Goal: Transaction & Acquisition: Download file/media

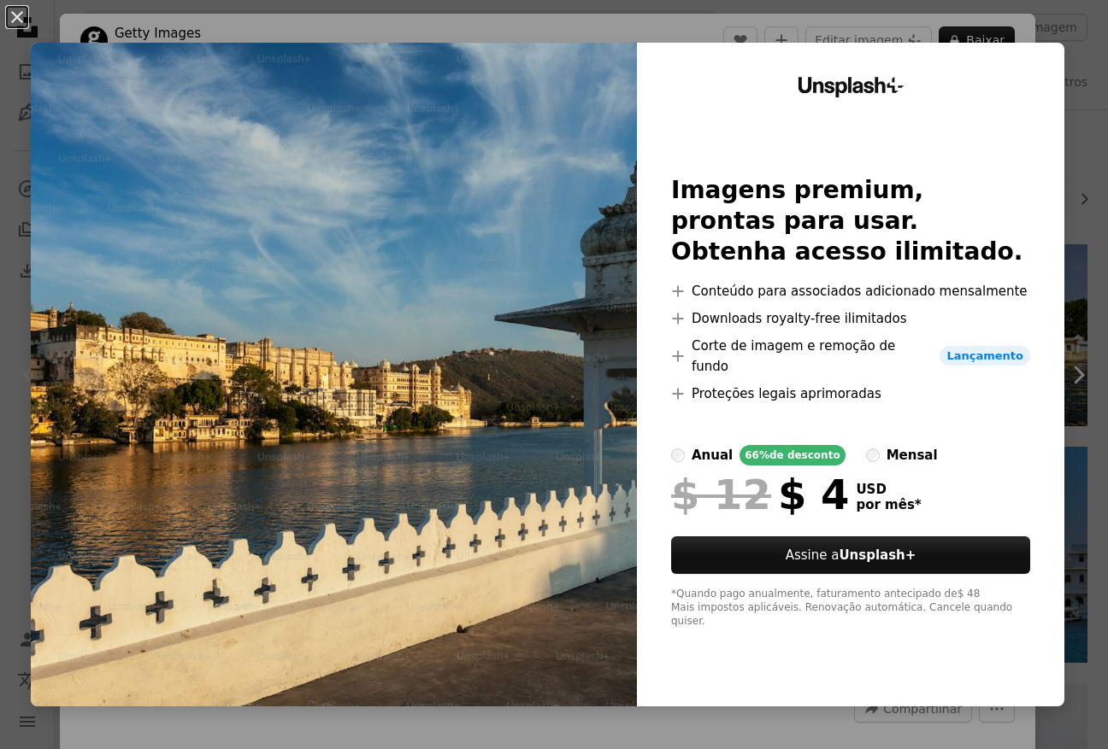
click at [1069, 38] on div "An X shape Unsplash+ Imagens premium, prontas para usar. Obtenha acesso ilimita…" at bounding box center [554, 374] width 1108 height 749
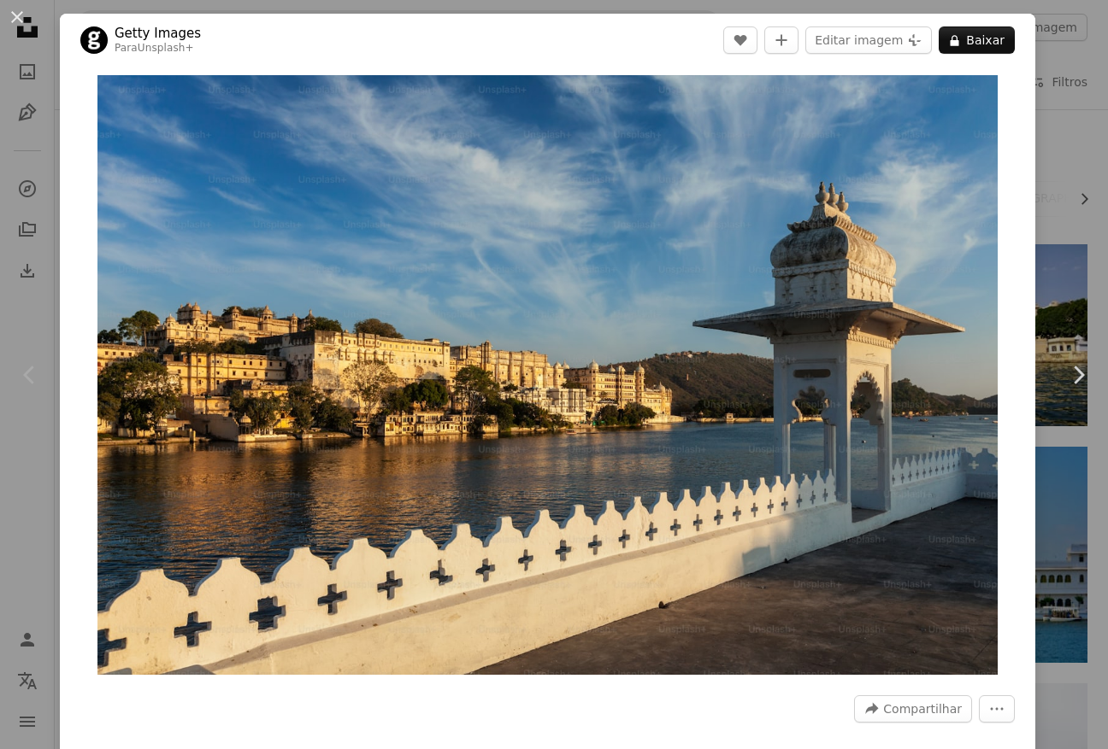
click at [1078, 62] on div "An X shape Chevron left Chevron right Getty Images Para Unsplash+ A heart A plu…" at bounding box center [554, 374] width 1108 height 749
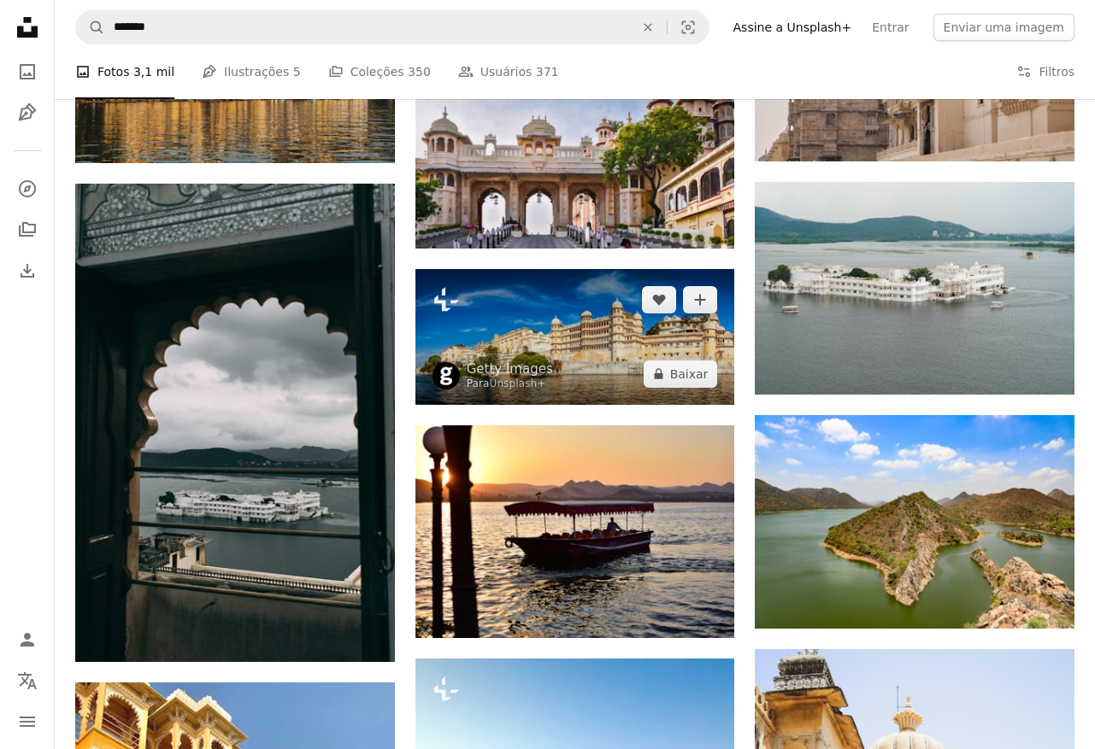
scroll to position [899, 0]
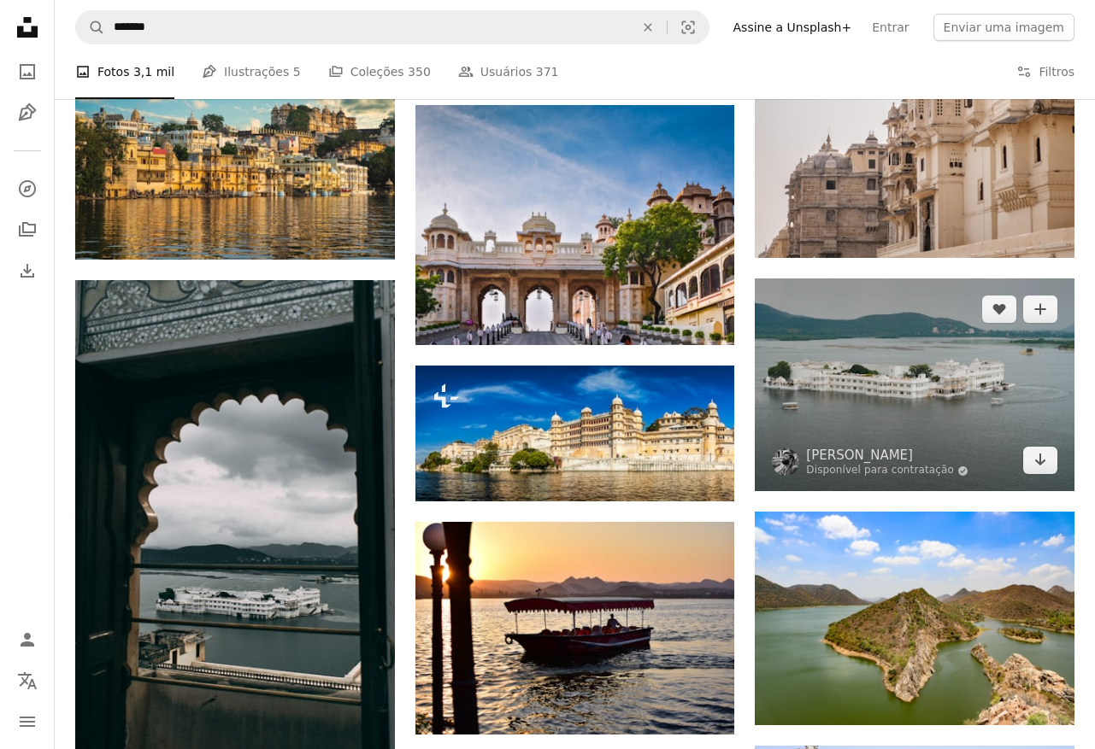
click at [890, 445] on img at bounding box center [915, 385] width 320 height 213
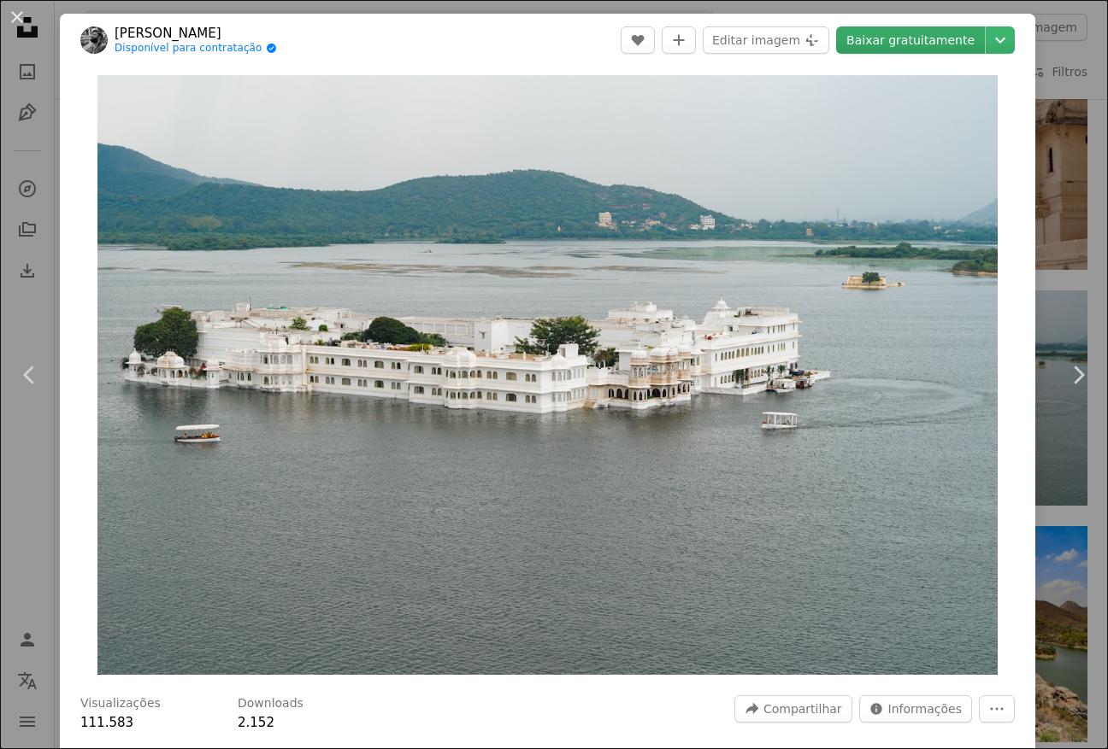
click at [904, 39] on link "Baixar gratuitamente" at bounding box center [910, 39] width 149 height 27
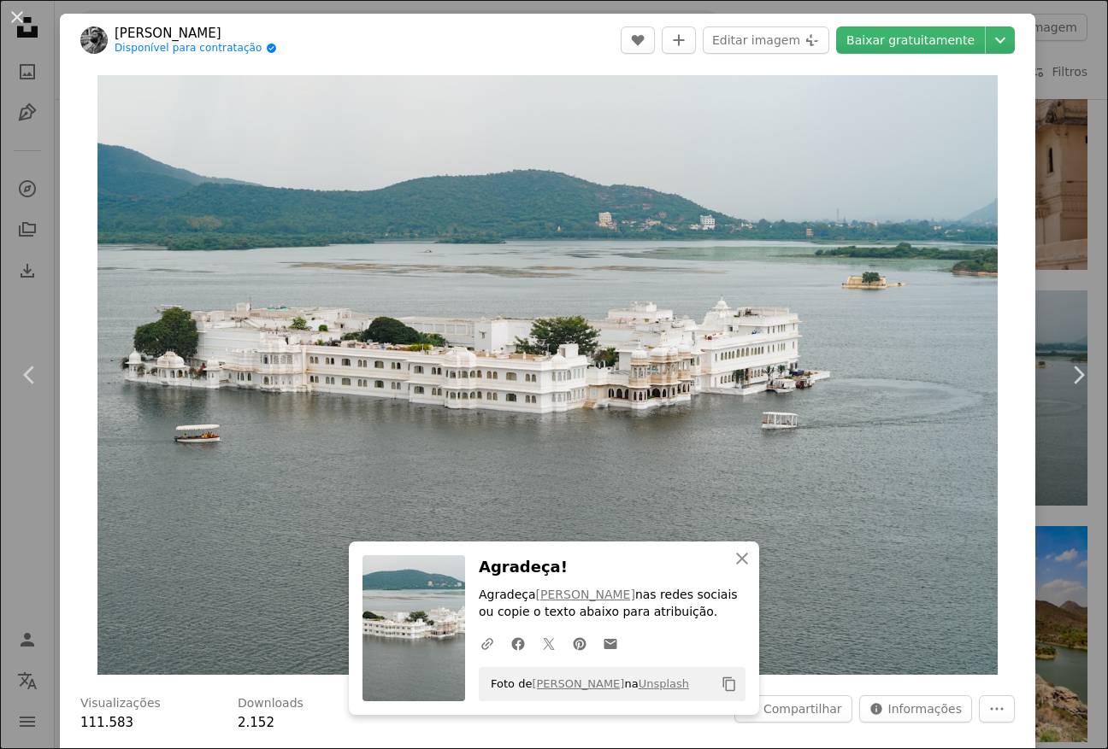
click at [1079, 190] on div "An X shape Chevron left Chevron right An X shape Fechar Agradeça! Agradeça Subh…" at bounding box center [554, 374] width 1108 height 749
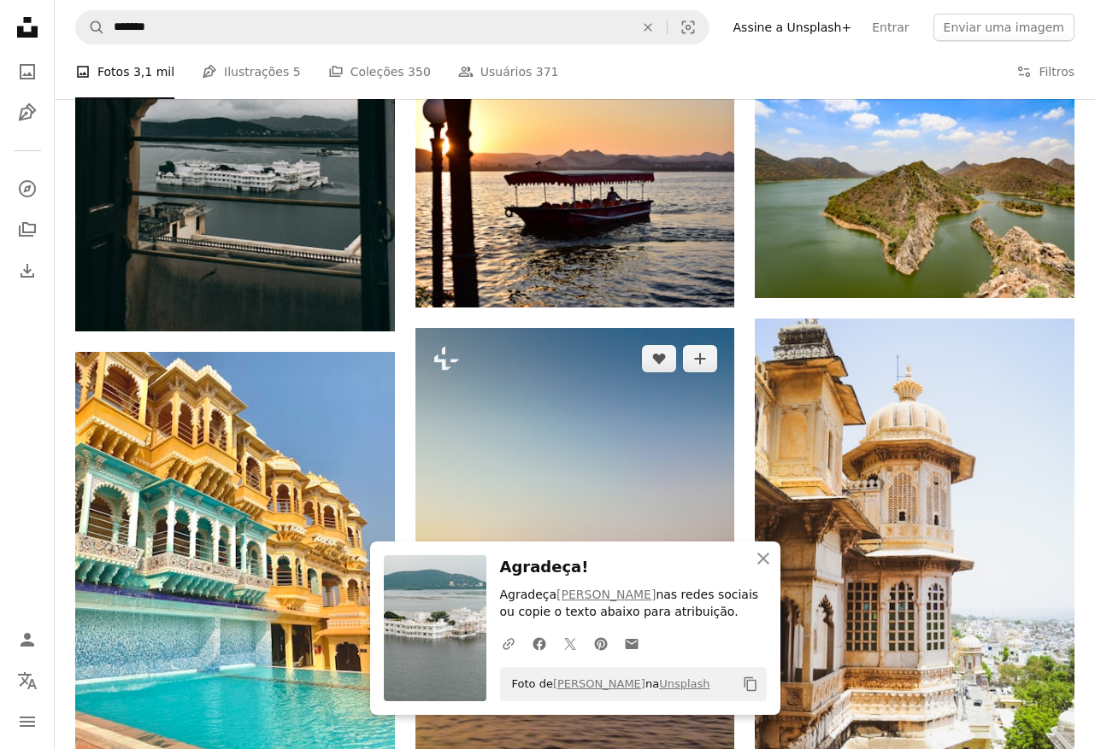
scroll to position [1588, 0]
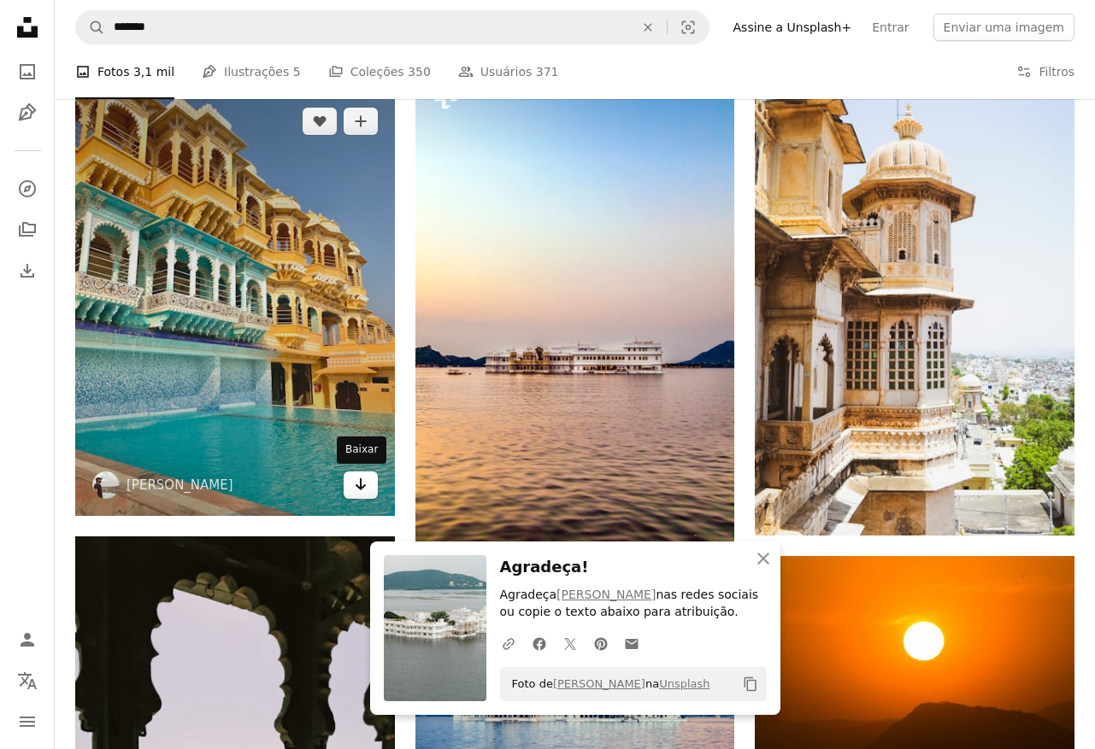
click at [356, 490] on icon "Arrow pointing down" at bounding box center [361, 484] width 14 height 21
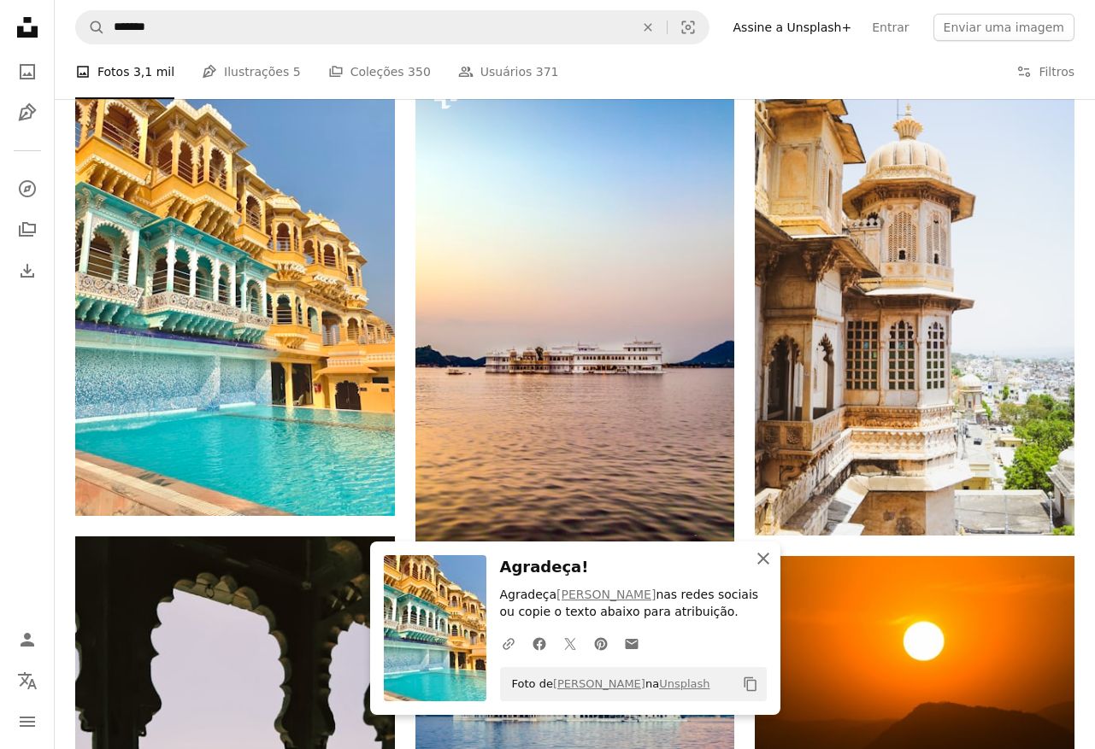
click at [761, 560] on icon "button" at bounding box center [763, 559] width 12 height 12
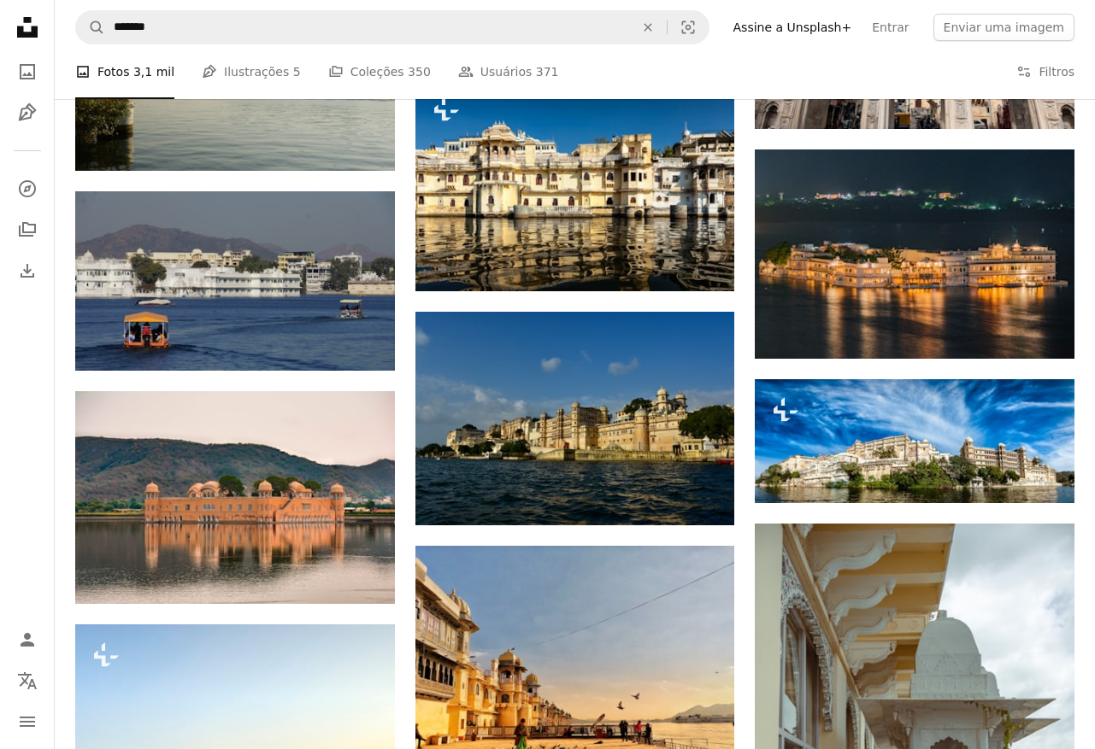
scroll to position [2413, 0]
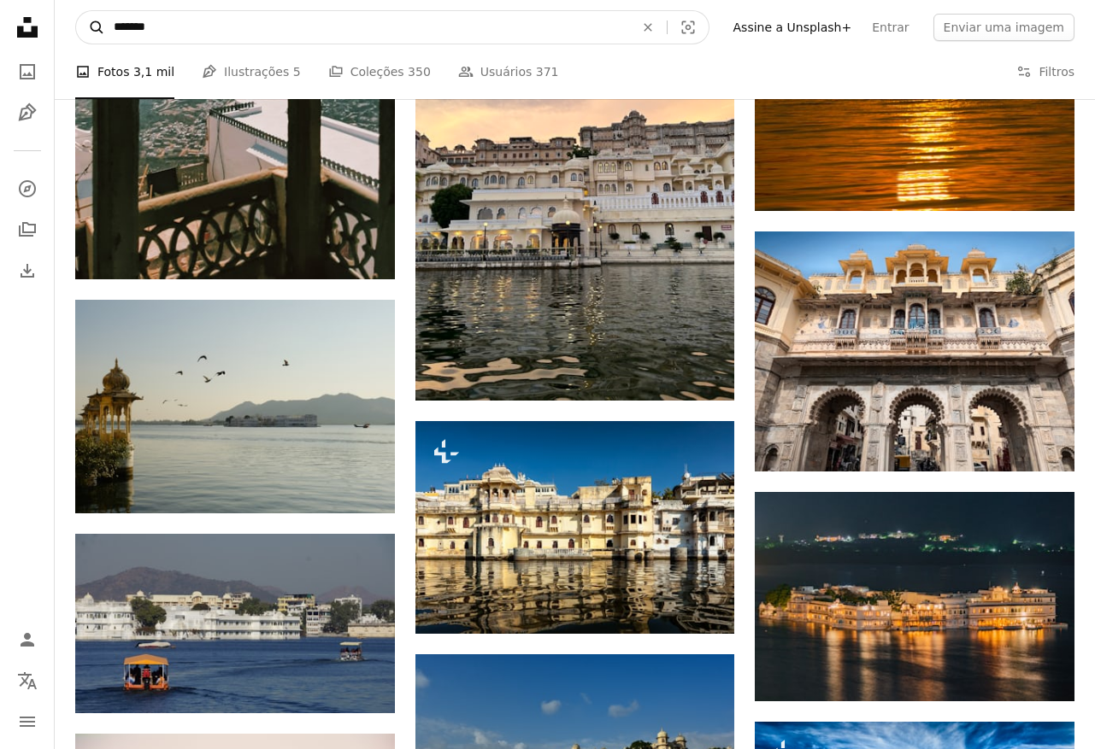
drag, startPoint x: 147, startPoint y: 28, endPoint x: 93, endPoint y: 21, distance: 54.3
click at [93, 21] on form "A magnifying glass ******* An X shape Visual search" at bounding box center [392, 27] width 634 height 34
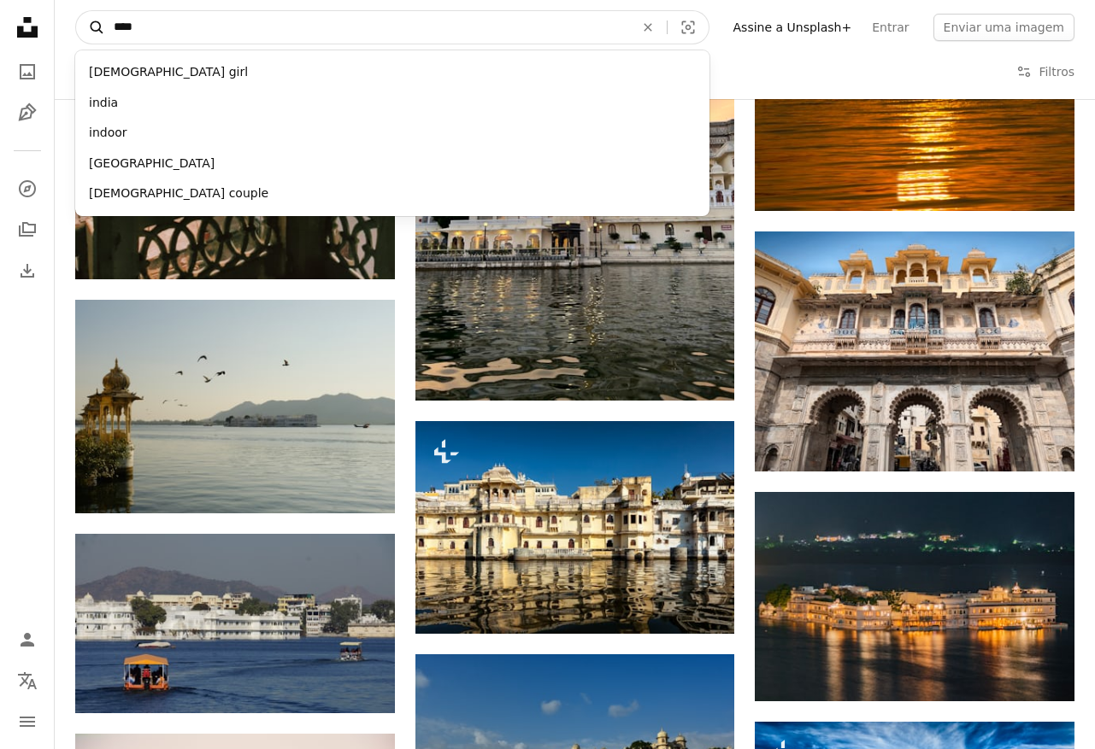
type input "*****"
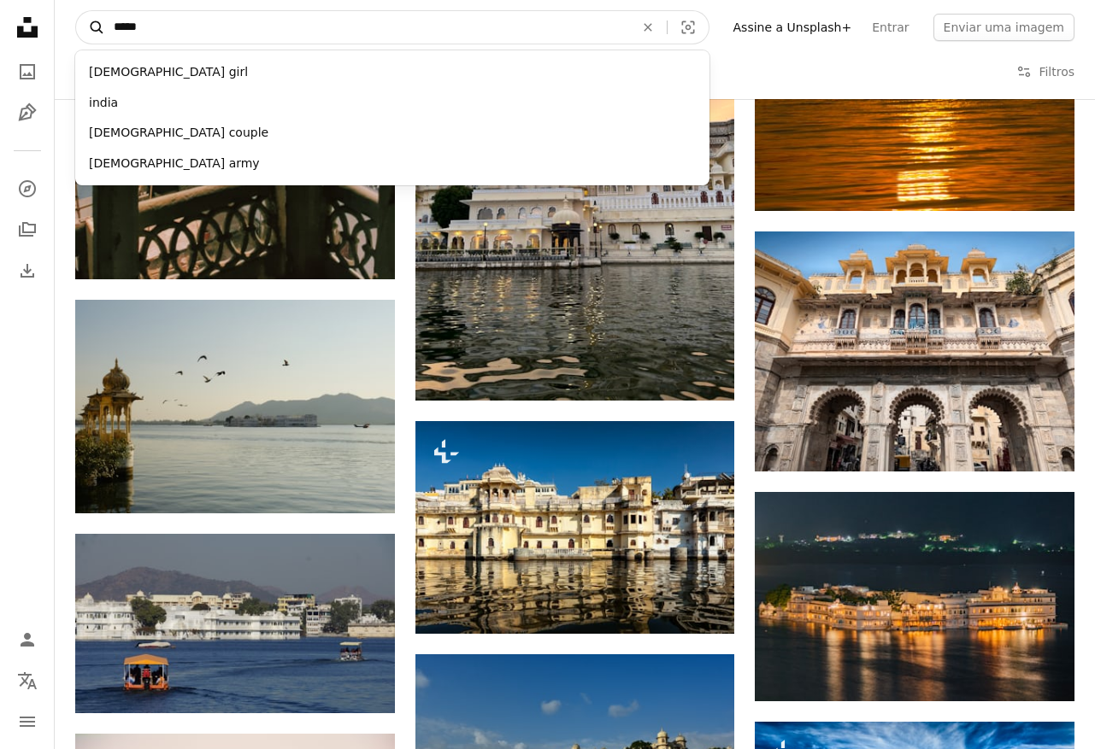
click button "A magnifying glass" at bounding box center [90, 27] width 29 height 32
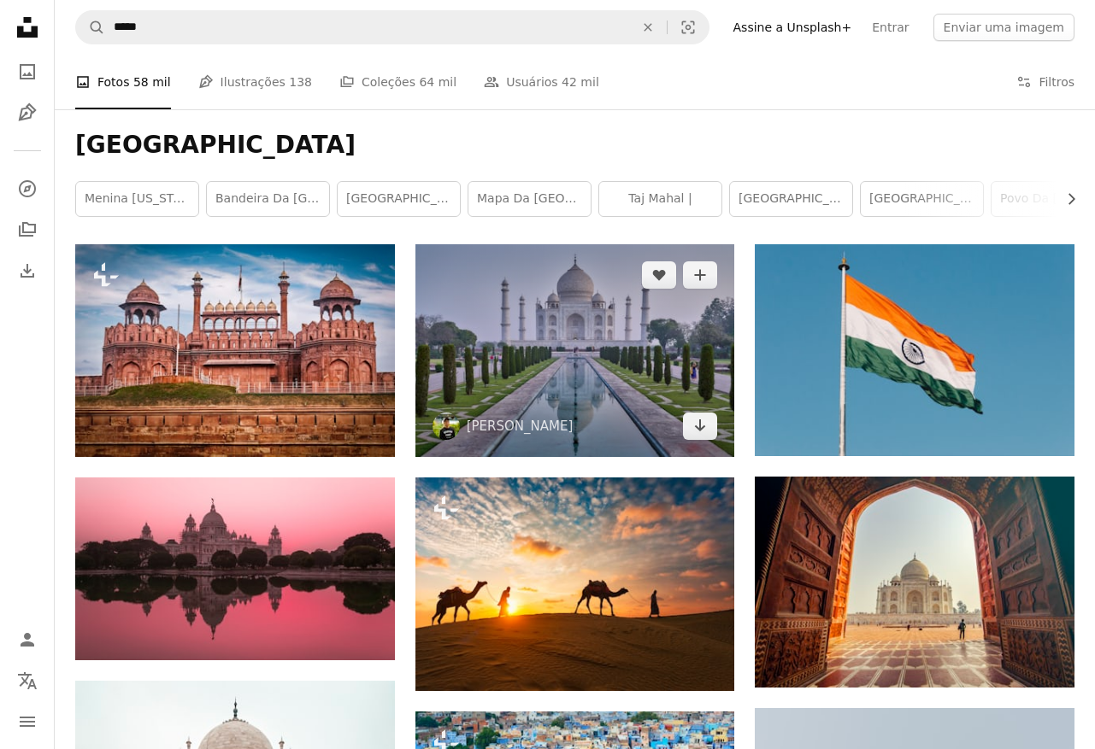
click at [630, 335] on img at bounding box center [575, 350] width 320 height 213
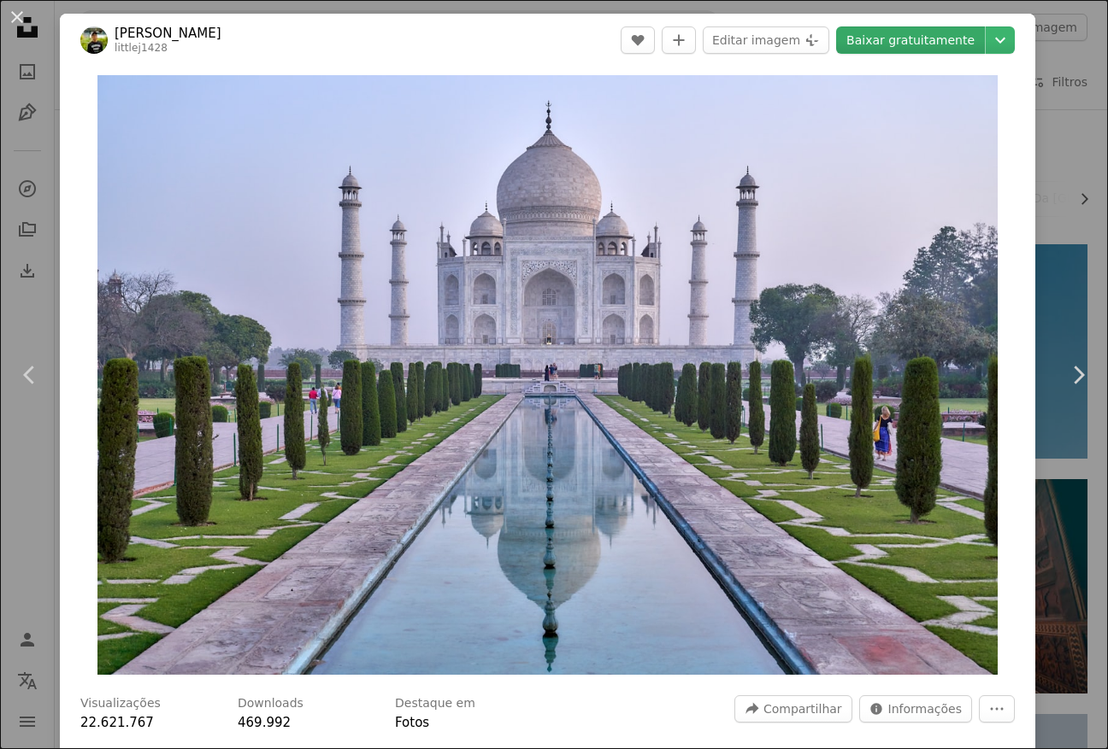
click at [916, 40] on link "Baixar gratuitamente" at bounding box center [910, 39] width 149 height 27
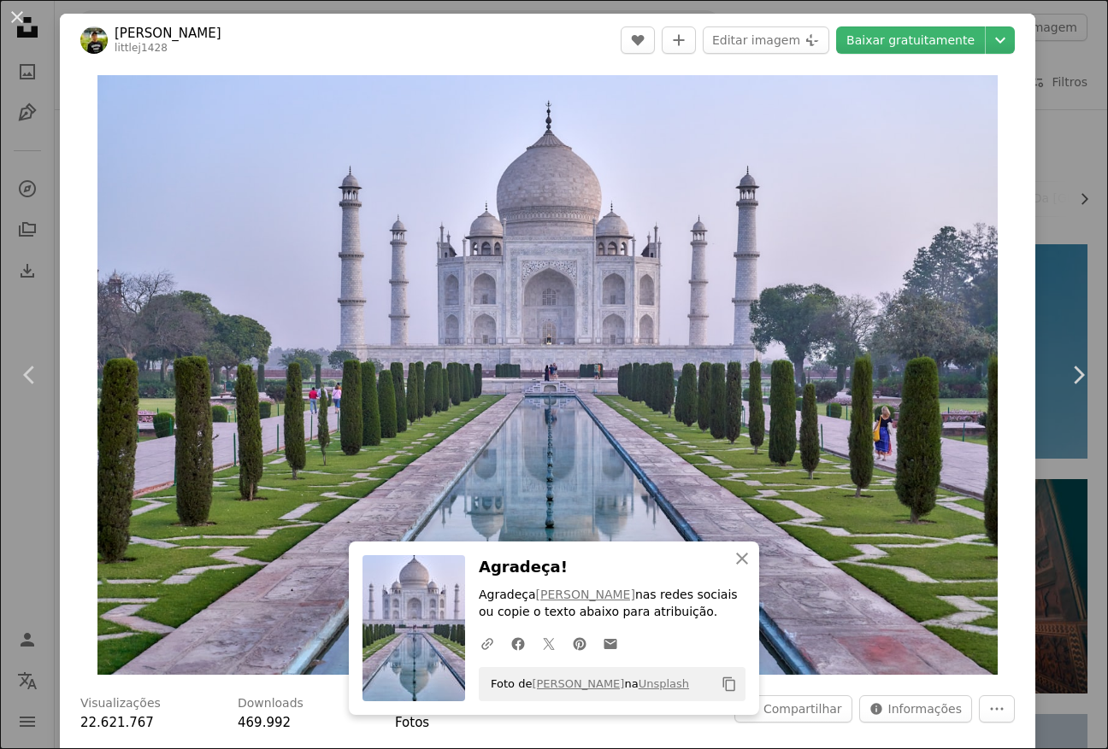
click at [1065, 141] on div "An X shape Chevron left Chevron right An X shape Fechar Agradeça! Agradeça [PER…" at bounding box center [554, 374] width 1108 height 749
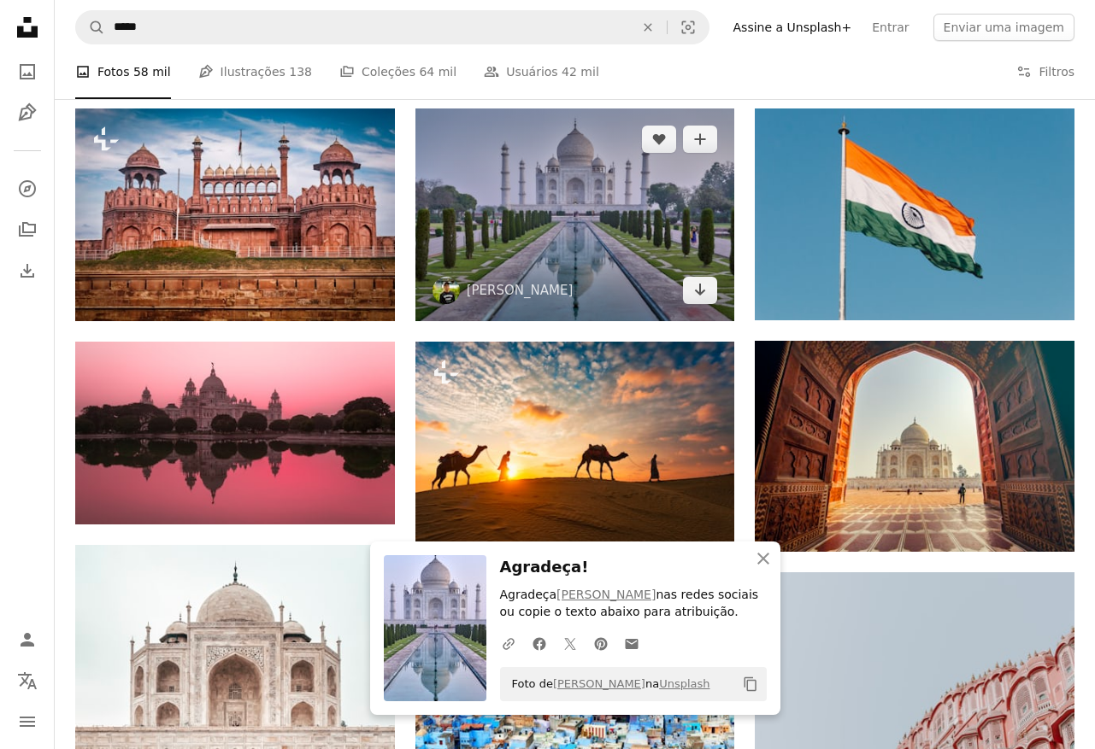
scroll to position [136, 0]
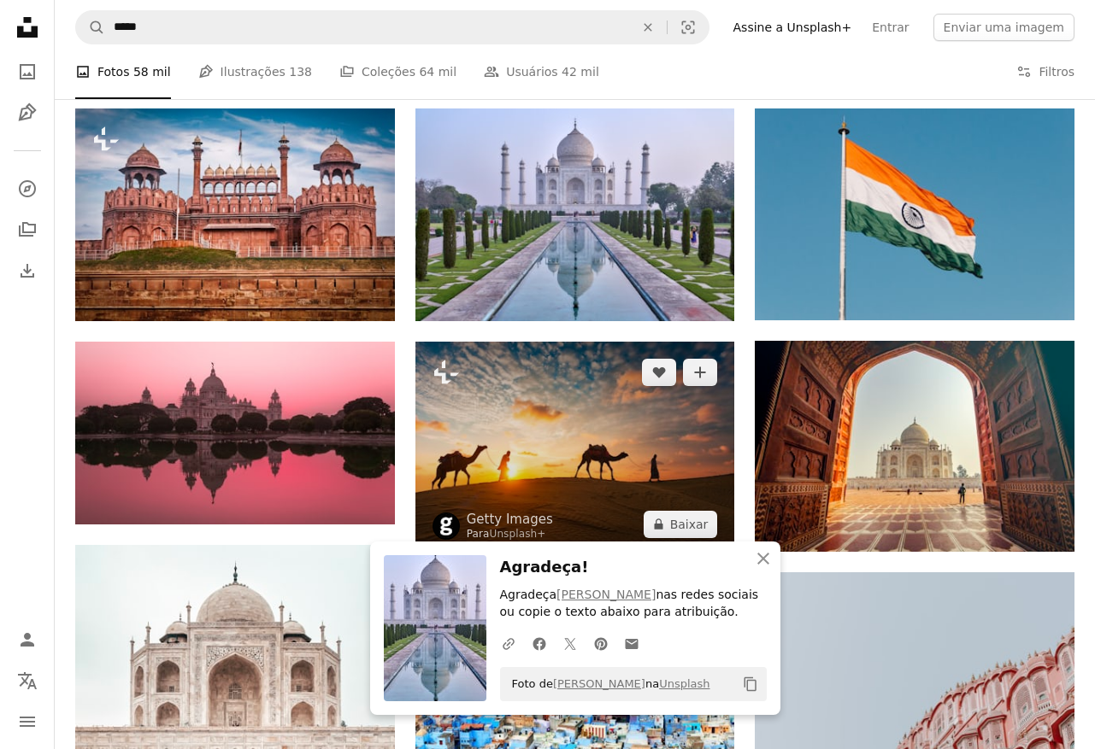
click at [610, 430] on img at bounding box center [575, 448] width 320 height 213
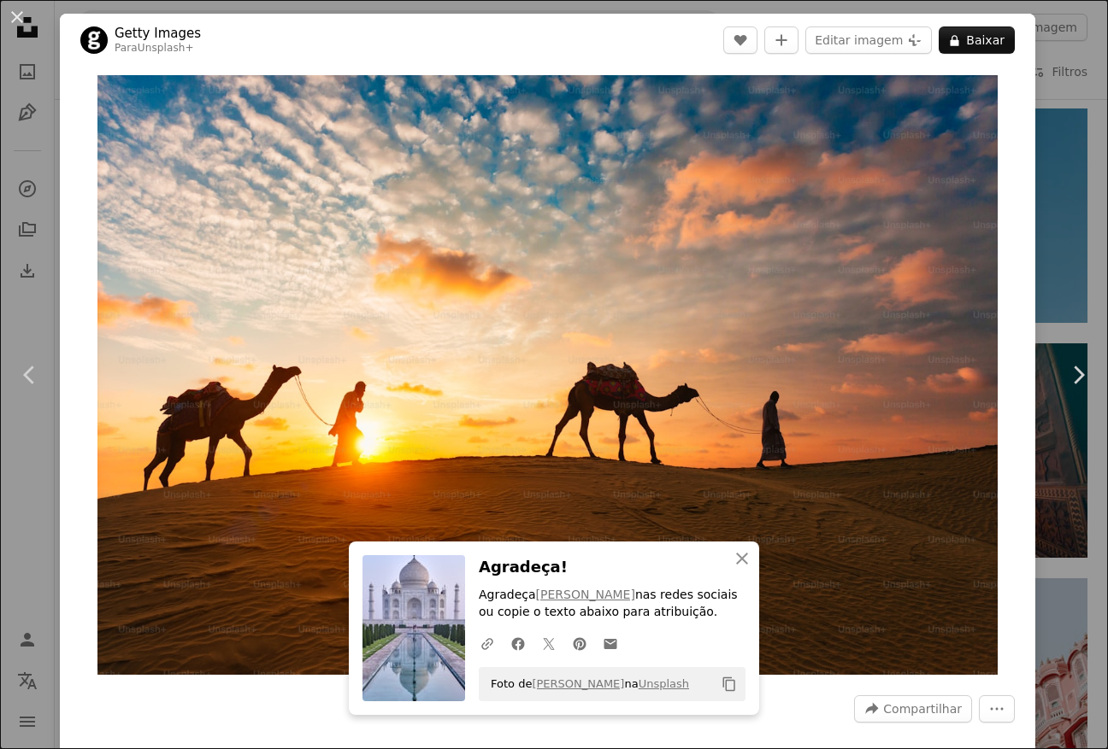
click at [1046, 231] on div "An X shape Chevron left Chevron right Have an idea? A website makes it real. St…" at bounding box center [554, 374] width 1108 height 749
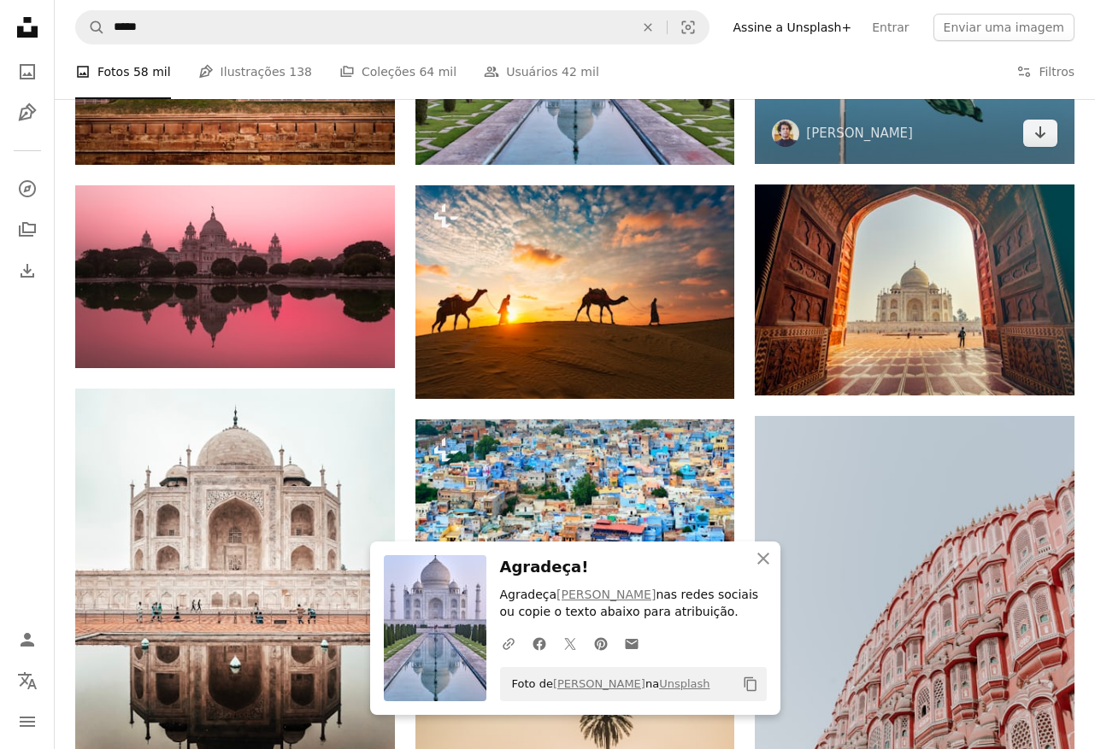
scroll to position [292, 0]
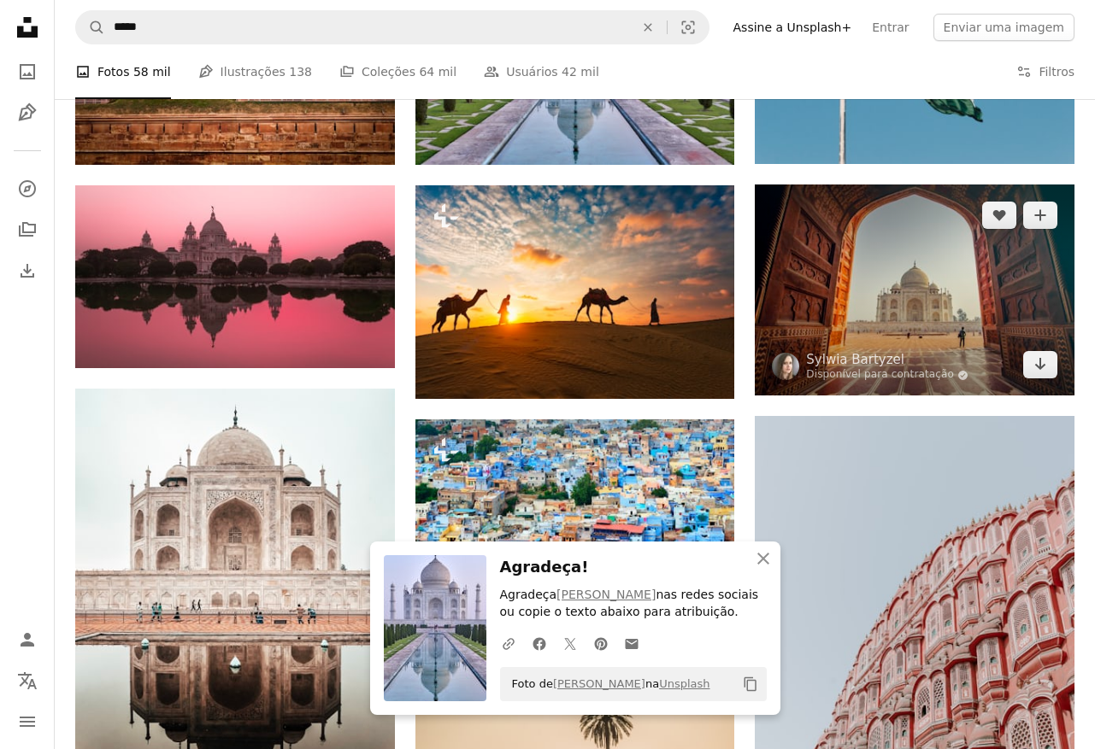
click at [952, 284] on img at bounding box center [915, 291] width 320 height 212
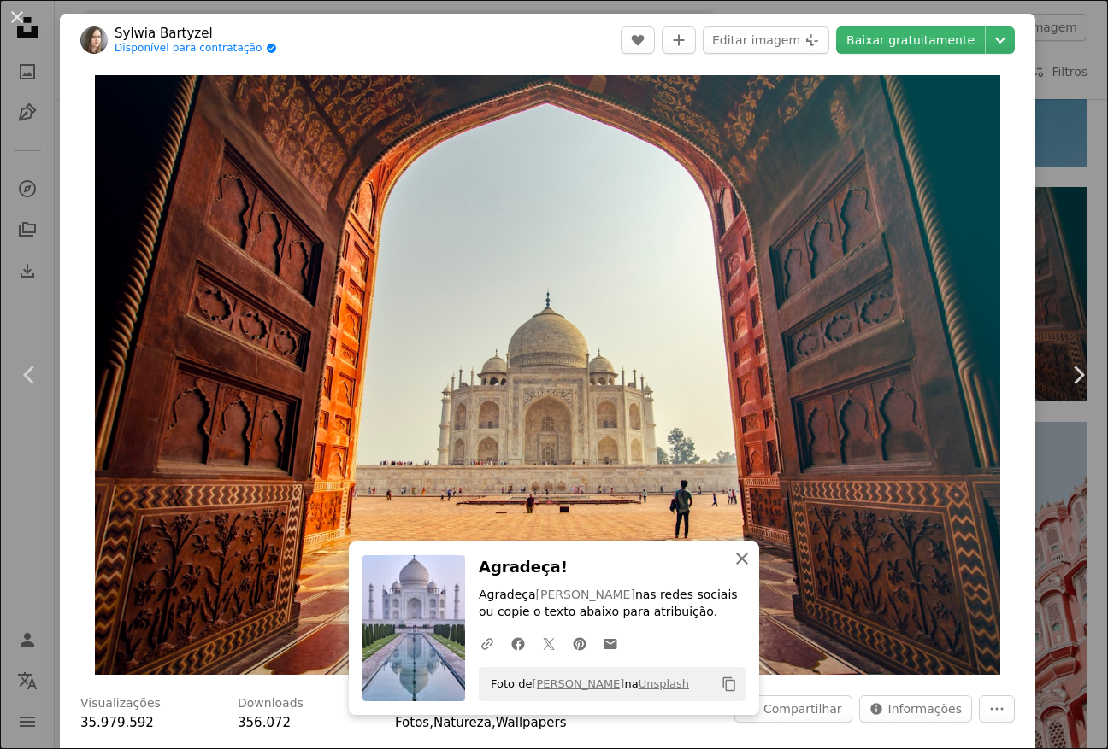
click at [739, 560] on icon "An X shape" at bounding box center [742, 559] width 21 height 21
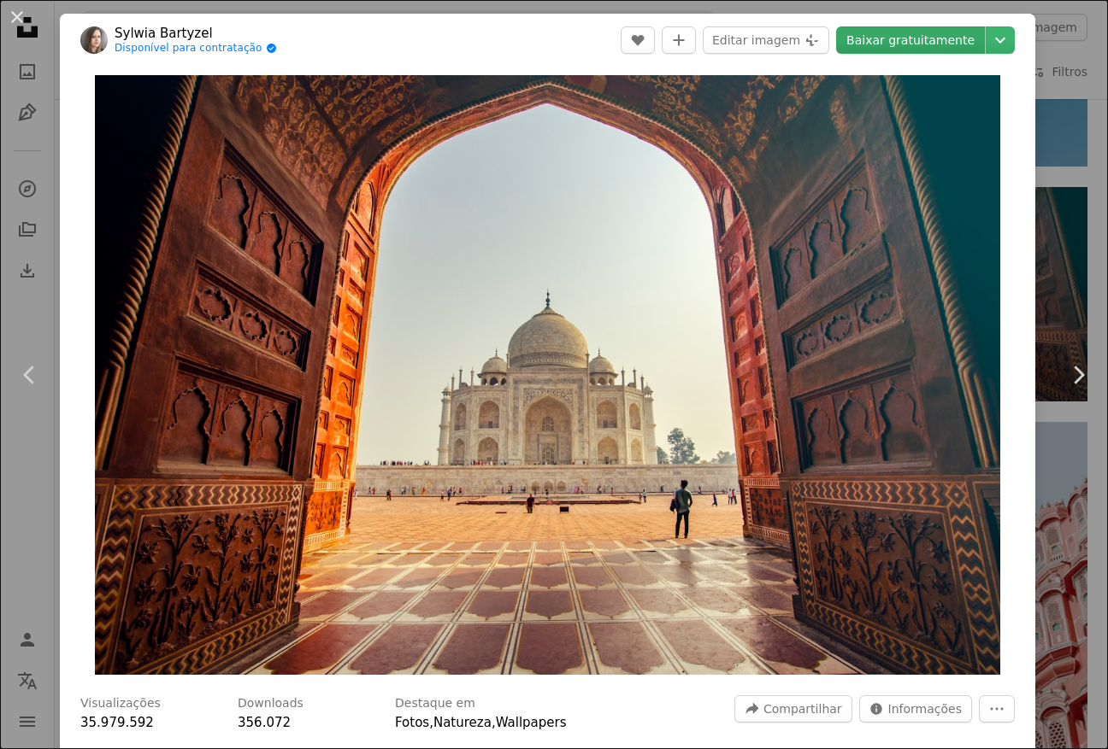
click at [920, 47] on link "Baixar gratuitamente" at bounding box center [910, 39] width 149 height 27
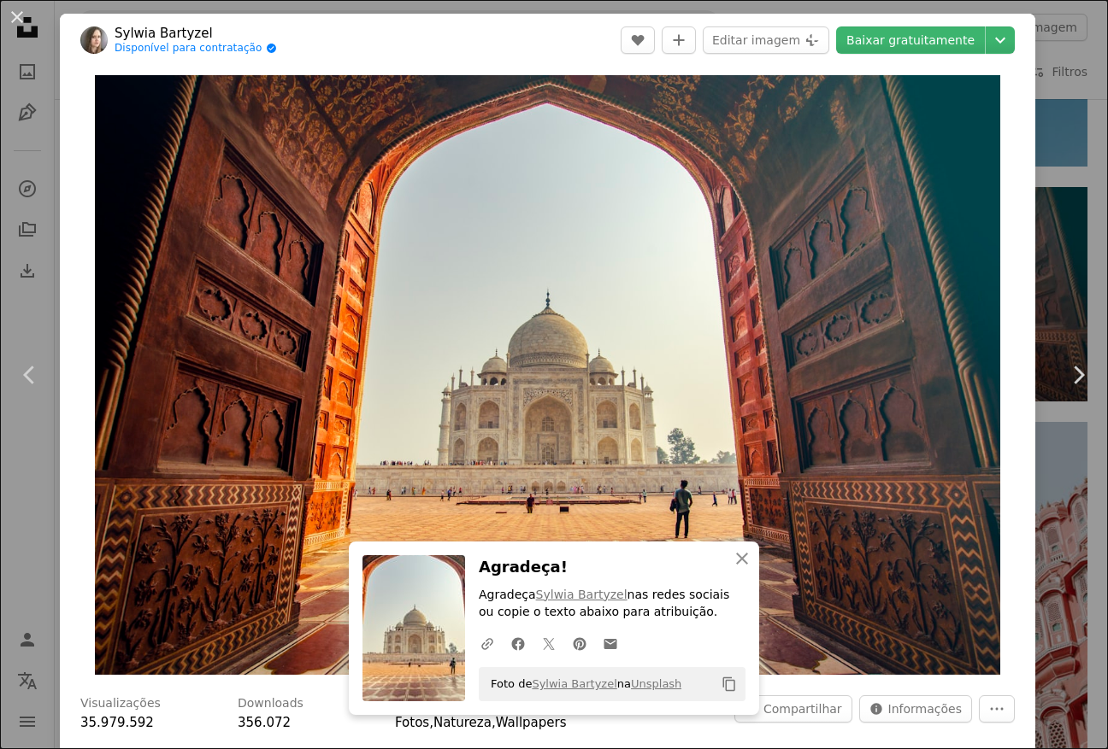
click at [1060, 163] on div "An X shape Chevron left Chevron right An X shape Fechar Agradeça! Agradeça Sylw…" at bounding box center [554, 374] width 1108 height 749
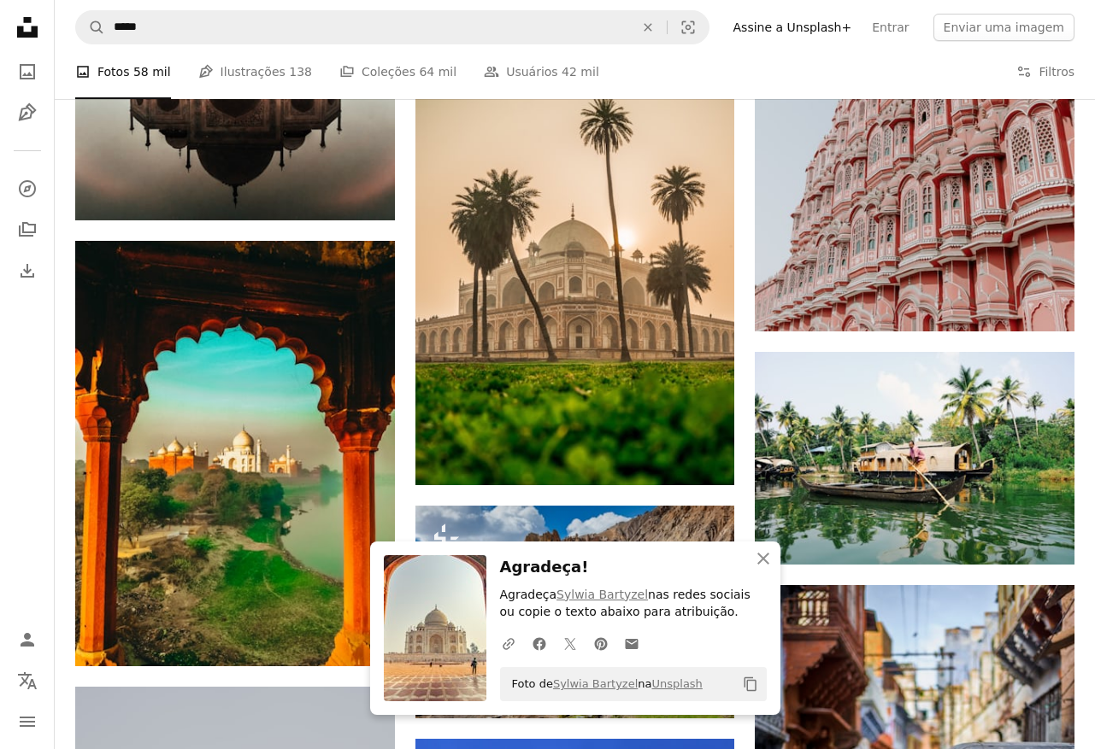
scroll to position [891, 0]
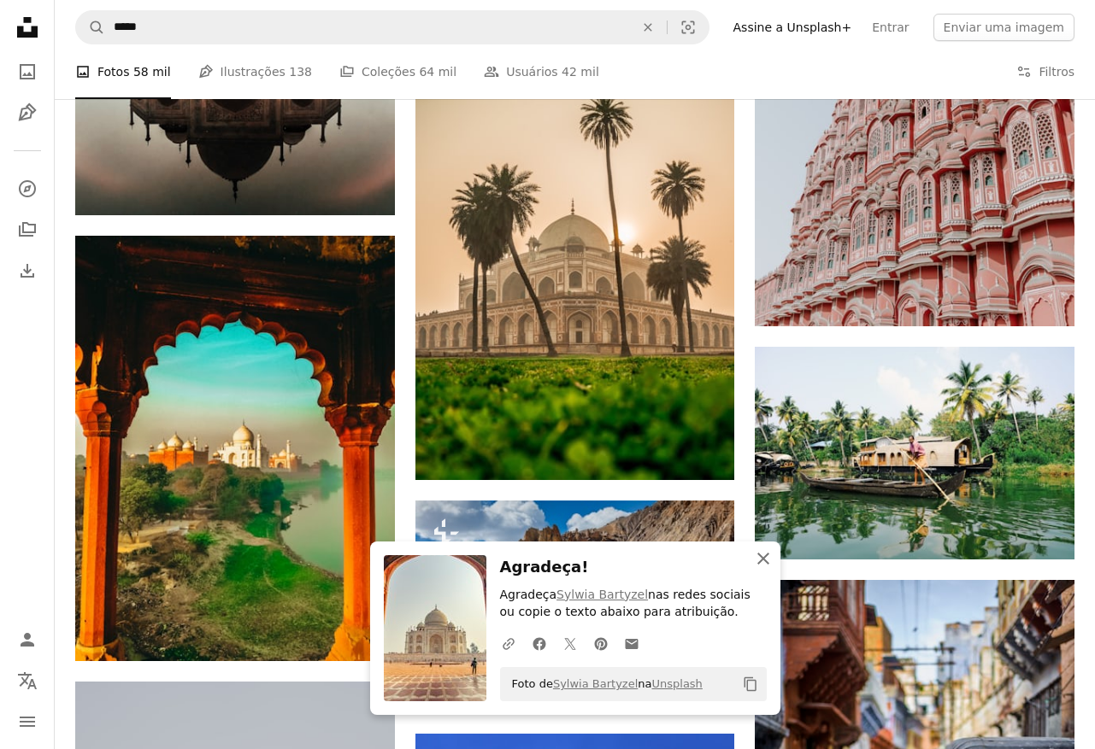
click at [759, 561] on icon "button" at bounding box center [763, 559] width 12 height 12
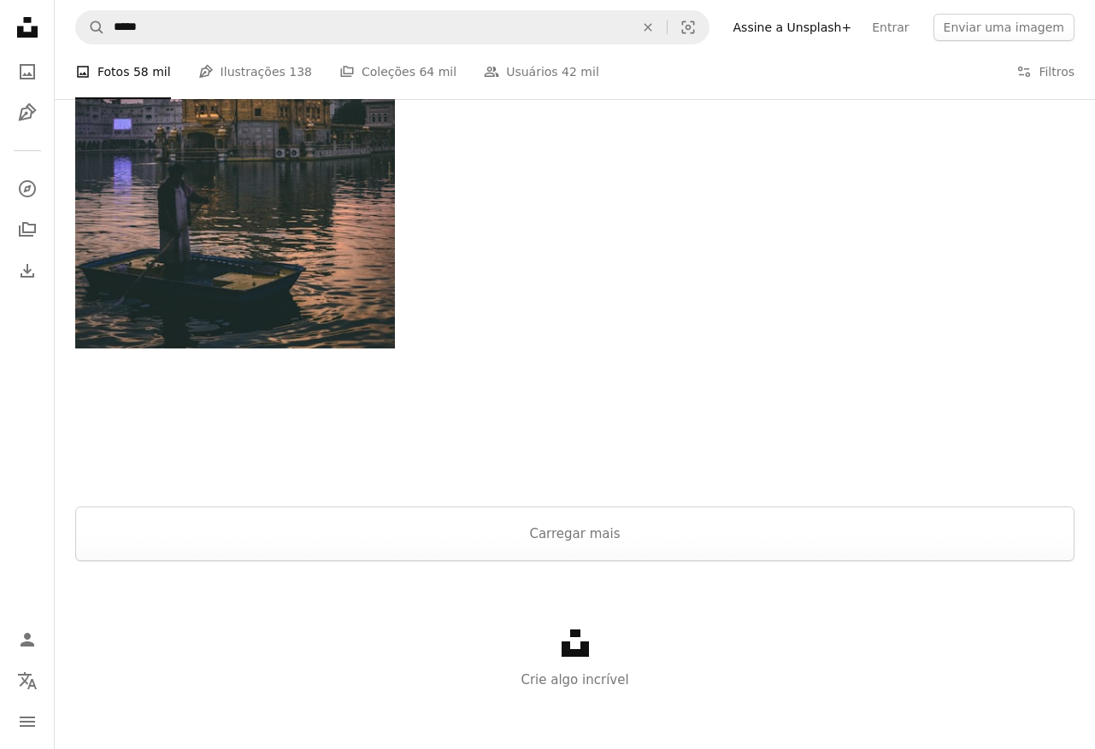
scroll to position [2436, 0]
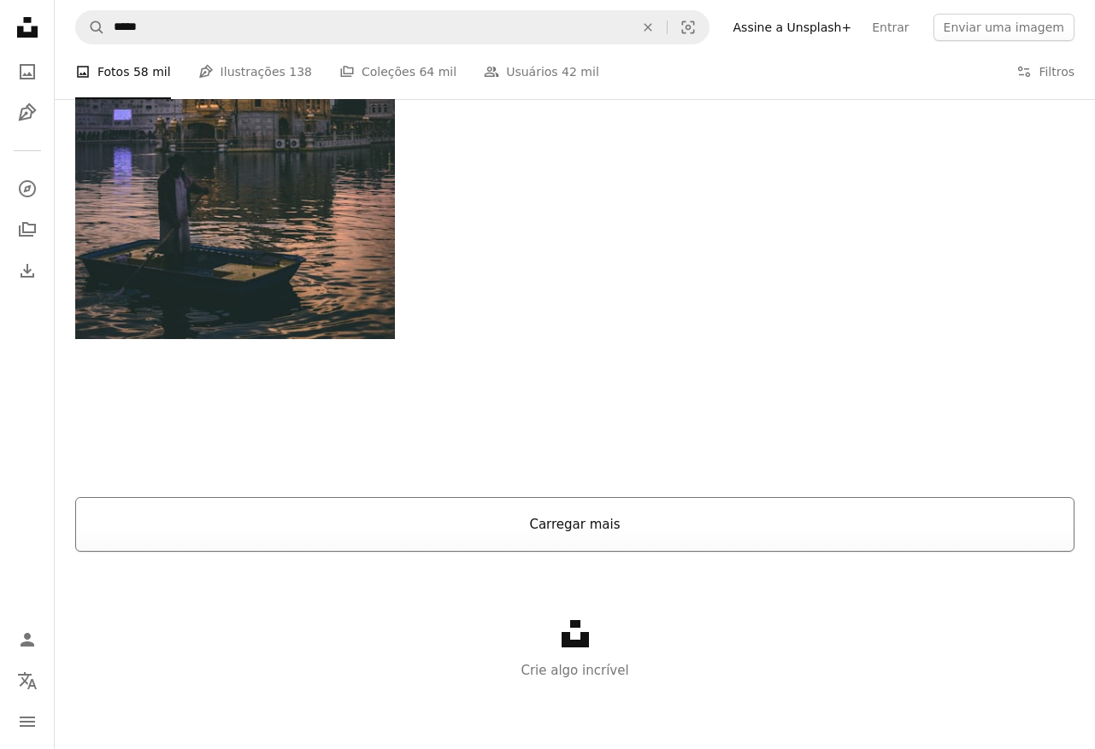
click at [705, 529] on button "Carregar mais" at bounding box center [574, 524] width 999 height 55
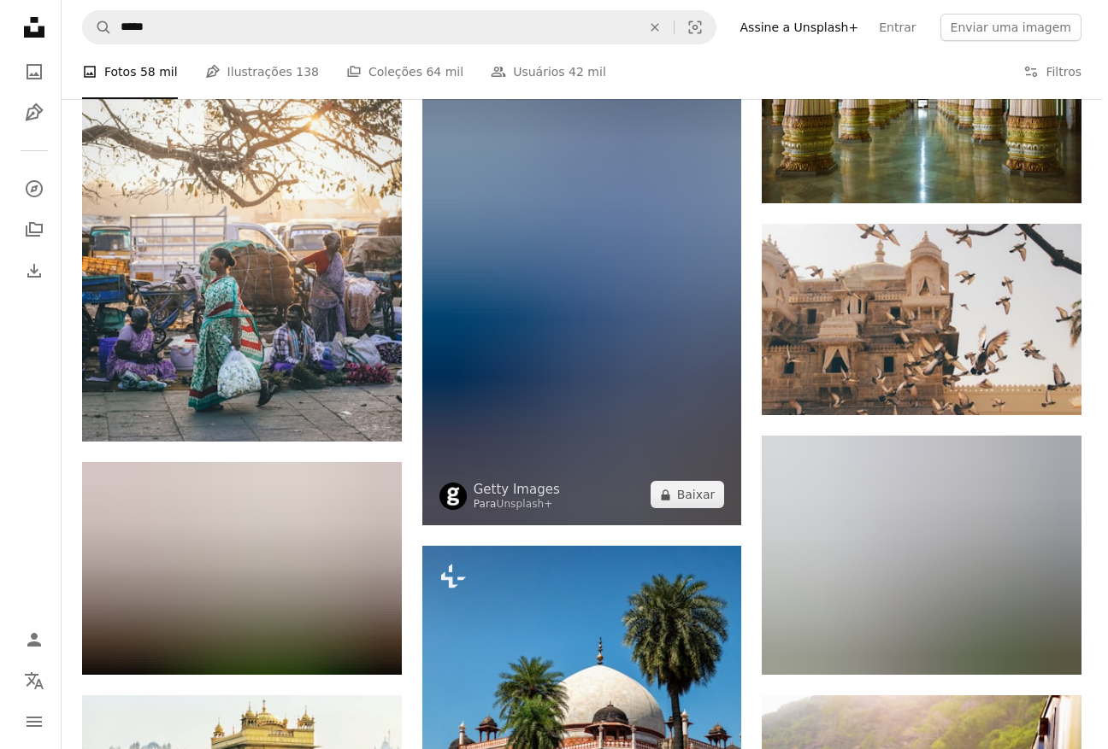
scroll to position [4775, 0]
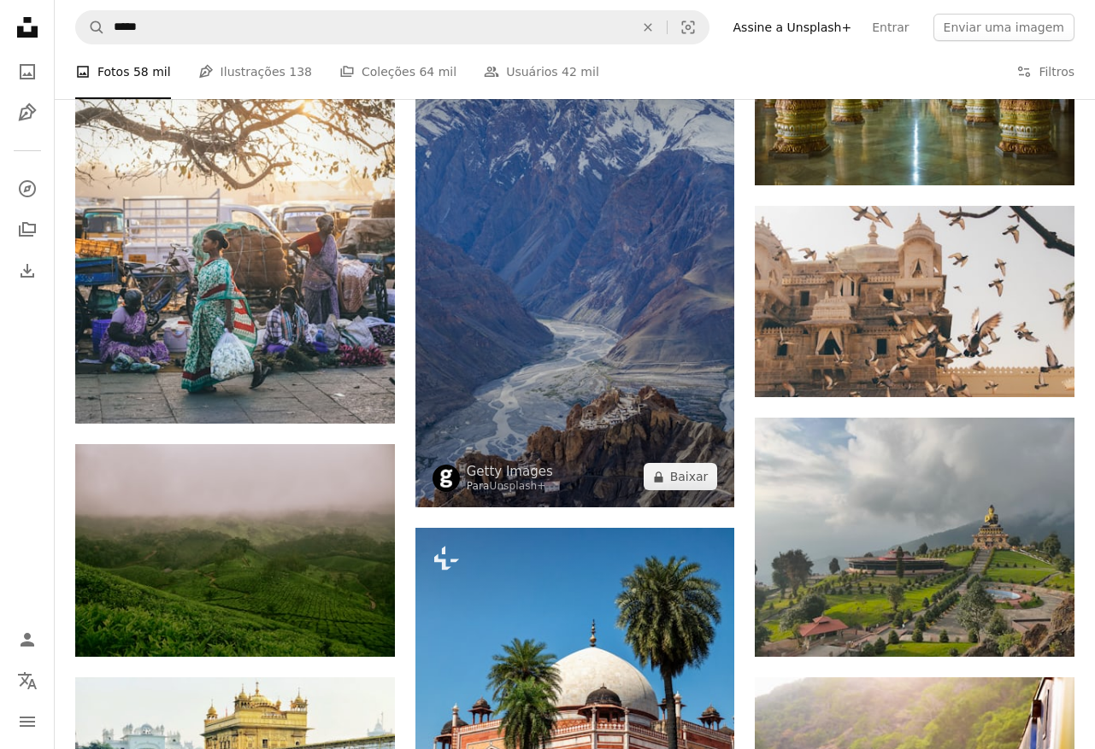
click at [561, 295] on img at bounding box center [575, 268] width 320 height 479
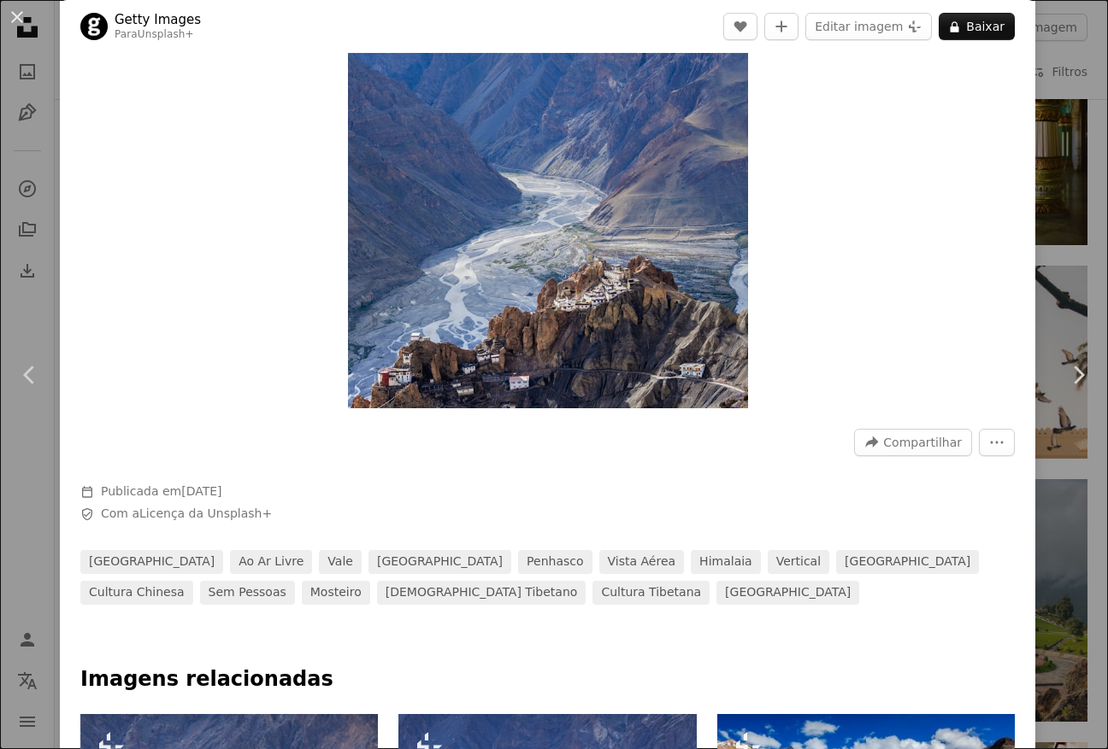
scroll to position [17, 0]
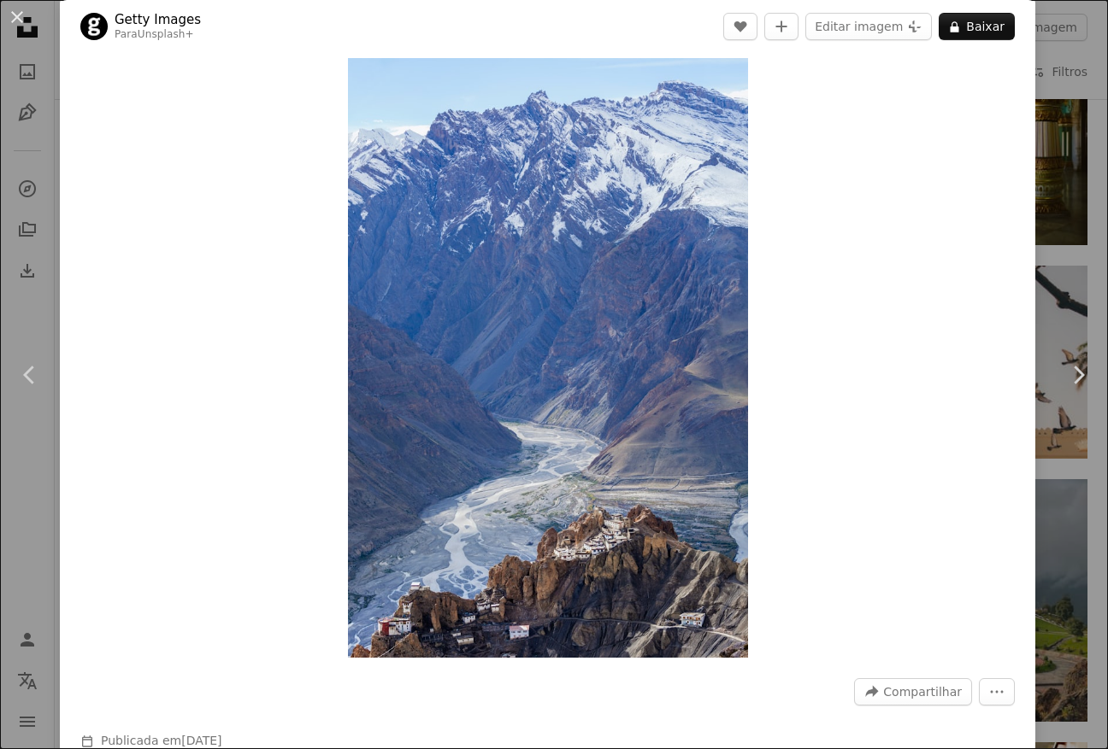
click at [1046, 309] on div "An X shape Chevron left Chevron right Getty Images Para Unsplash+ A heart A plu…" at bounding box center [554, 374] width 1108 height 749
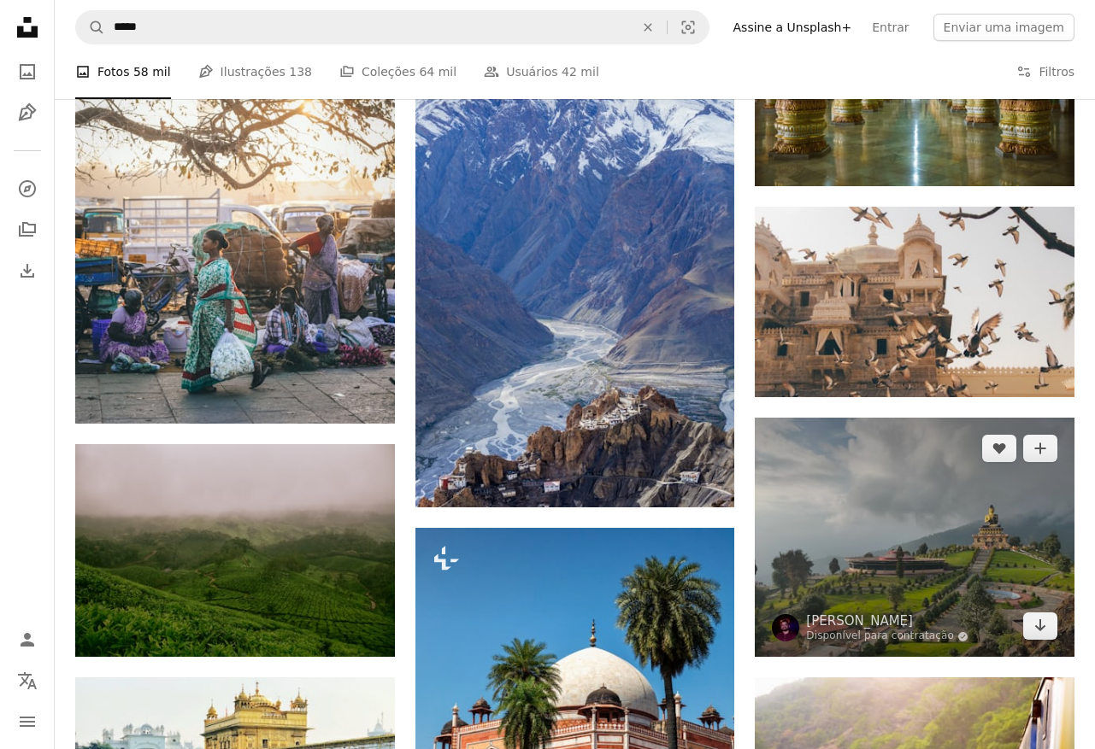
click at [963, 516] on img at bounding box center [915, 537] width 320 height 239
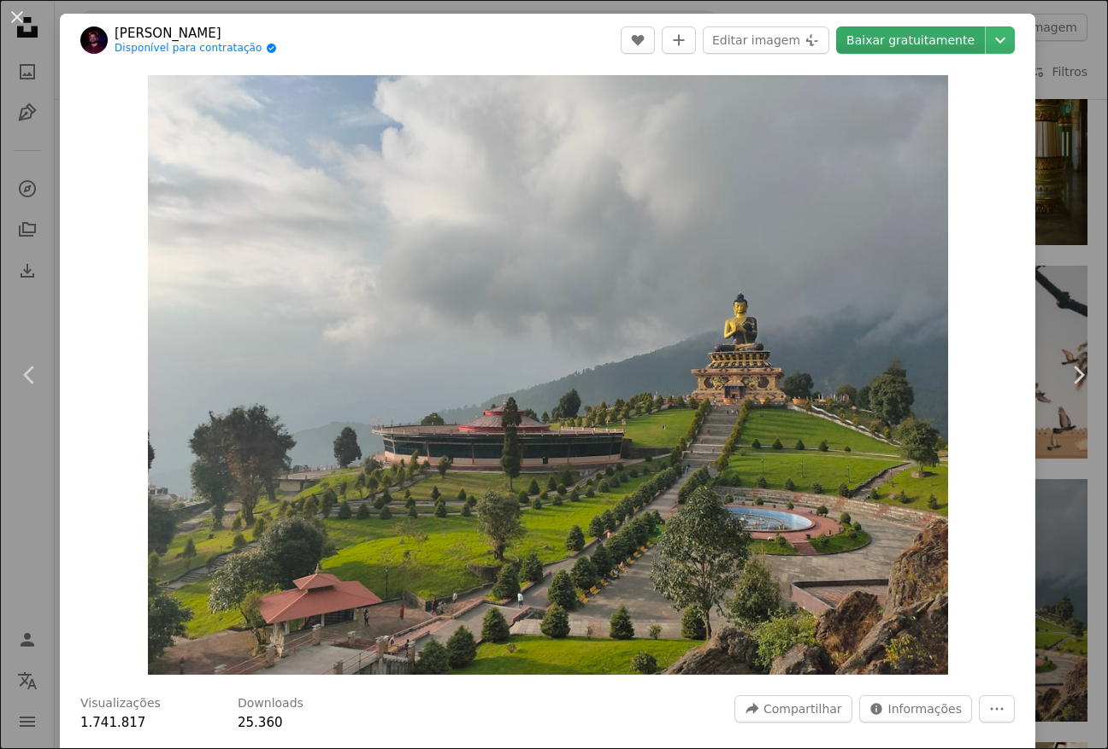
click at [882, 42] on link "Baixar gratuitamente" at bounding box center [910, 39] width 149 height 27
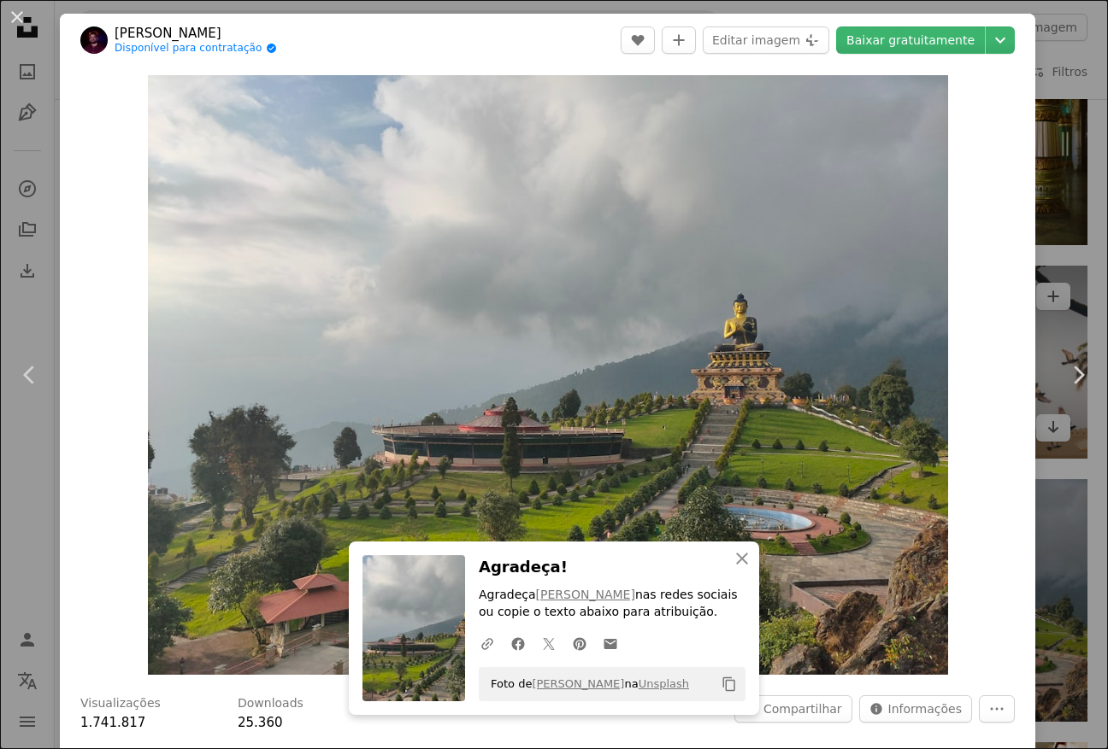
click at [1045, 245] on div "An X shape Chevron left Chevron right An X shape Fechar Agradeça! Agradeça [PER…" at bounding box center [554, 374] width 1108 height 749
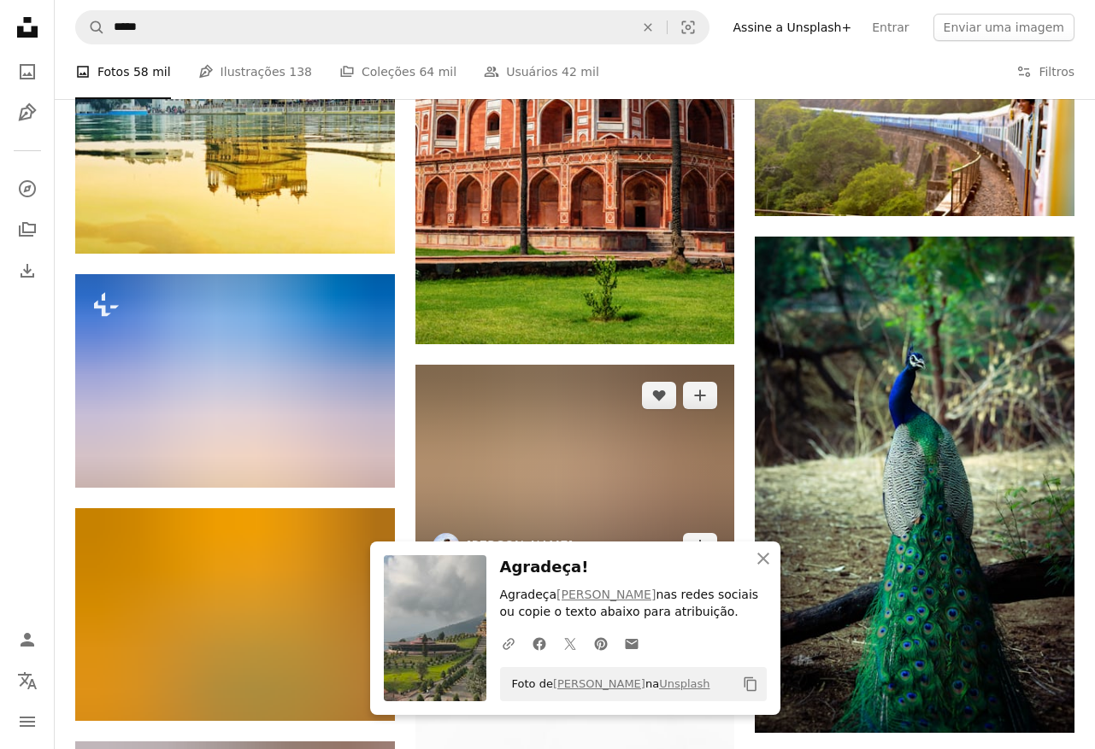
scroll to position [5439, 0]
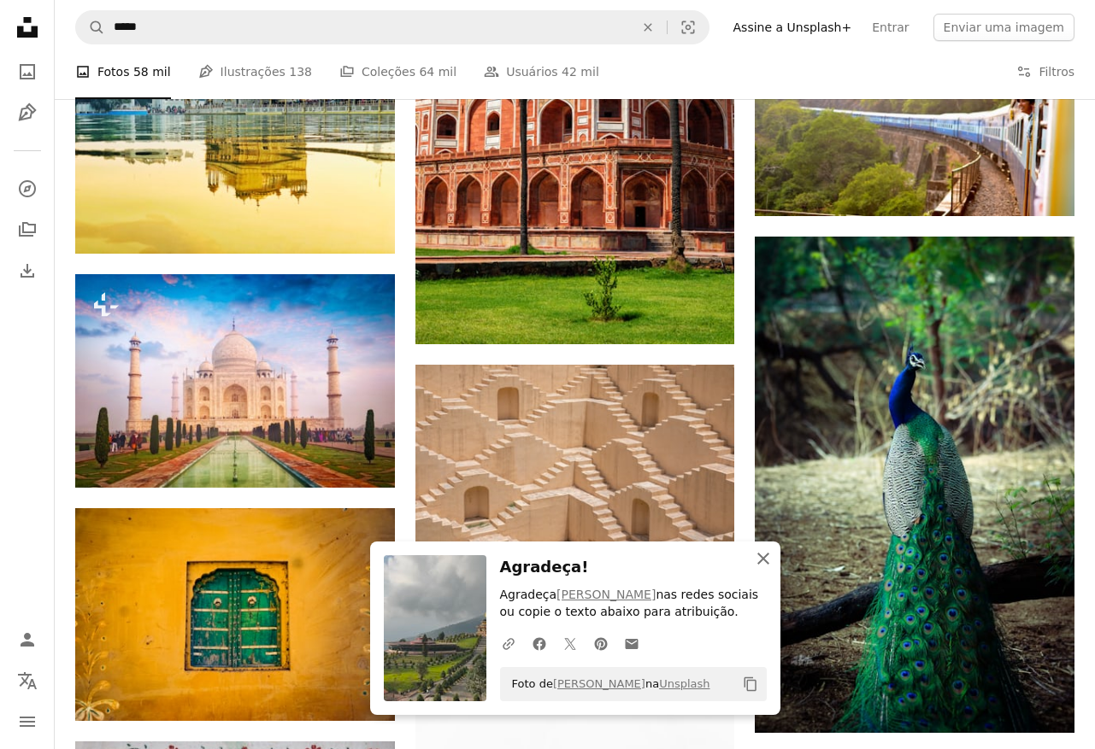
click at [766, 561] on icon "button" at bounding box center [763, 559] width 12 height 12
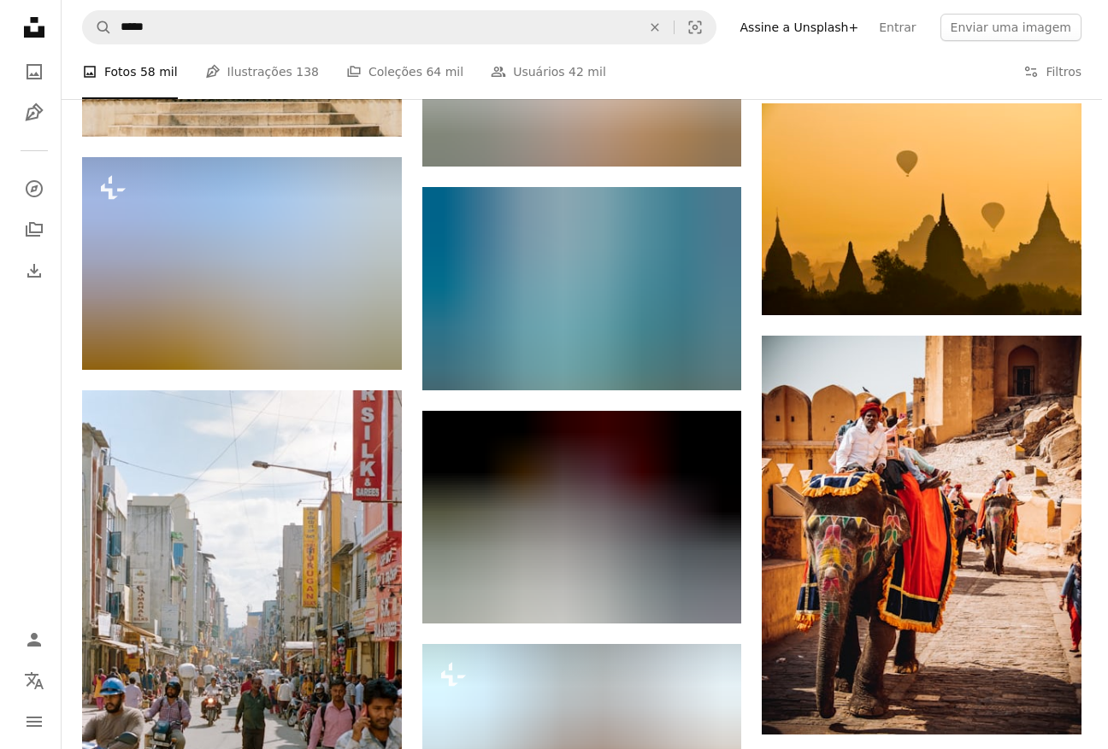
scroll to position [7755, 0]
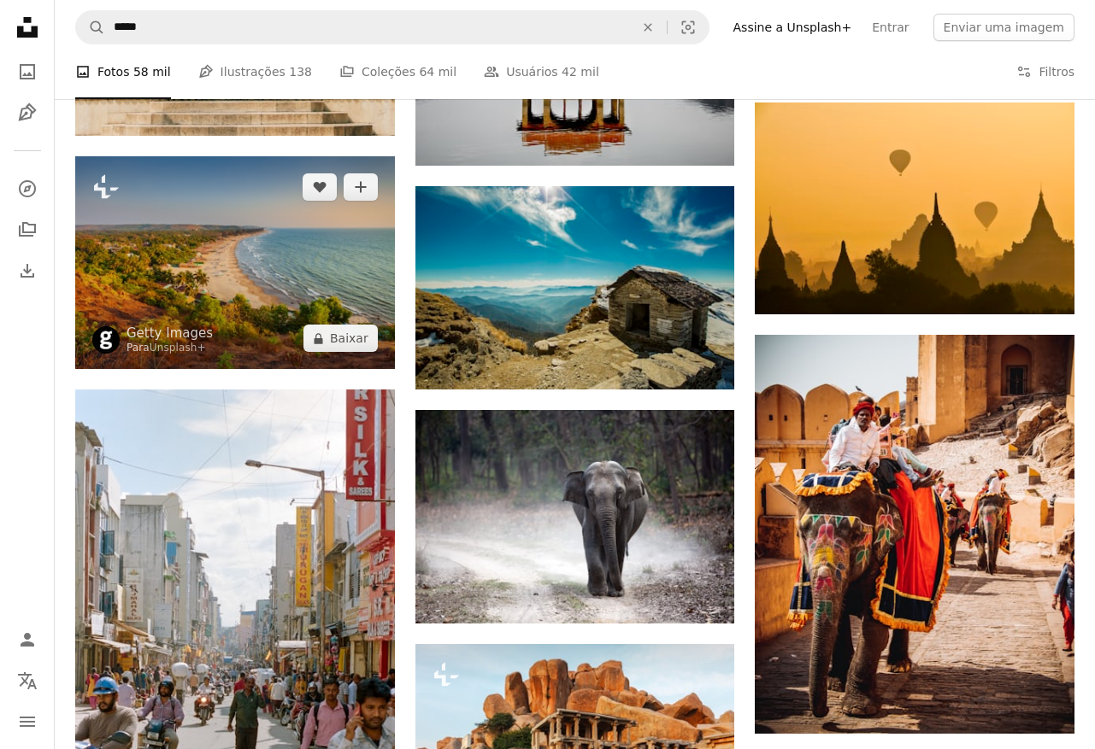
click at [236, 273] on img at bounding box center [235, 262] width 320 height 213
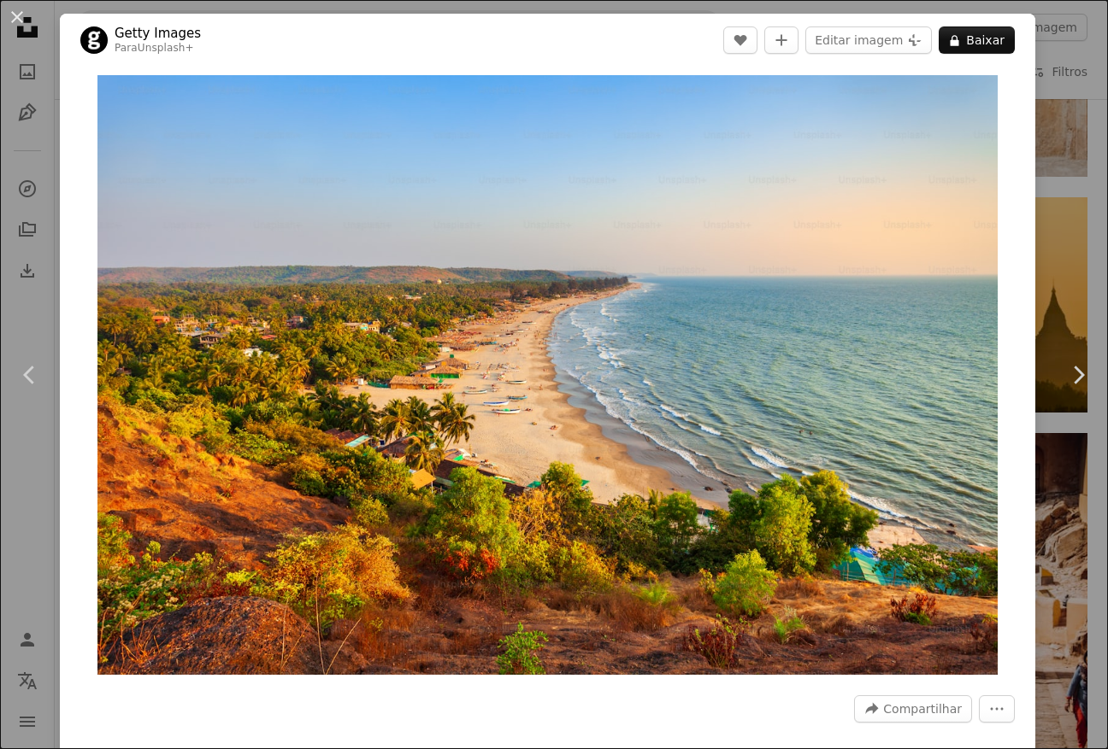
click at [1089, 73] on div "An X shape Chevron left Chevron right Getty Images Para Unsplash+ A heart A plu…" at bounding box center [554, 374] width 1108 height 749
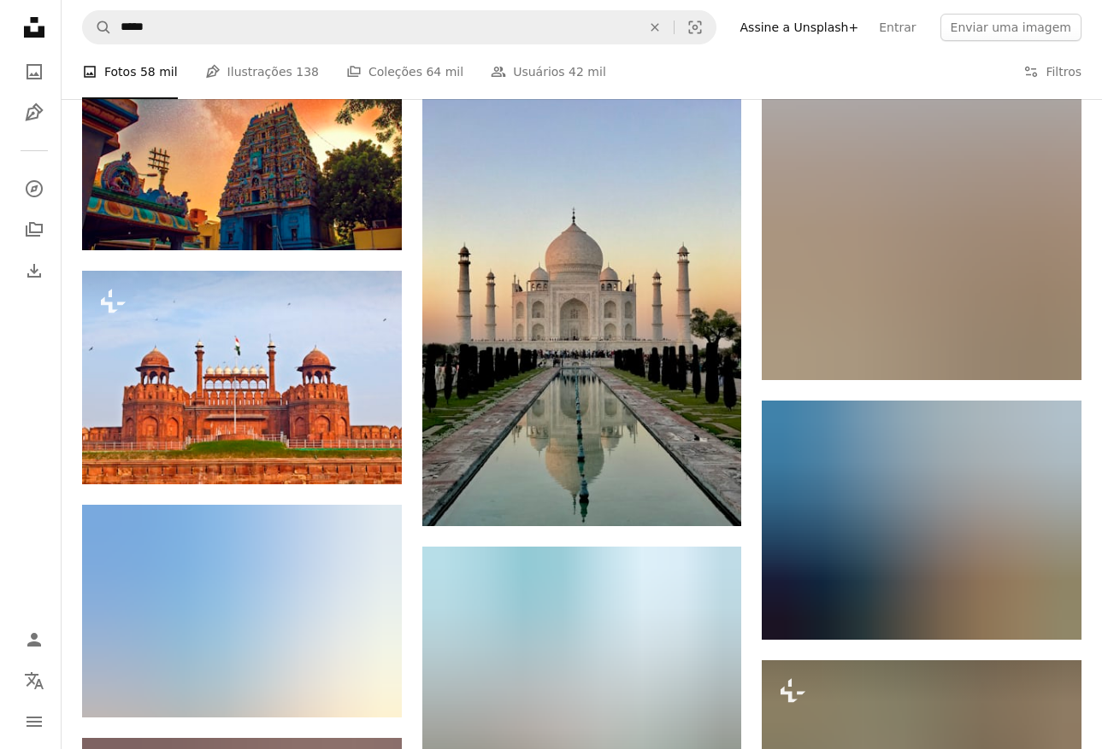
scroll to position [9343, 0]
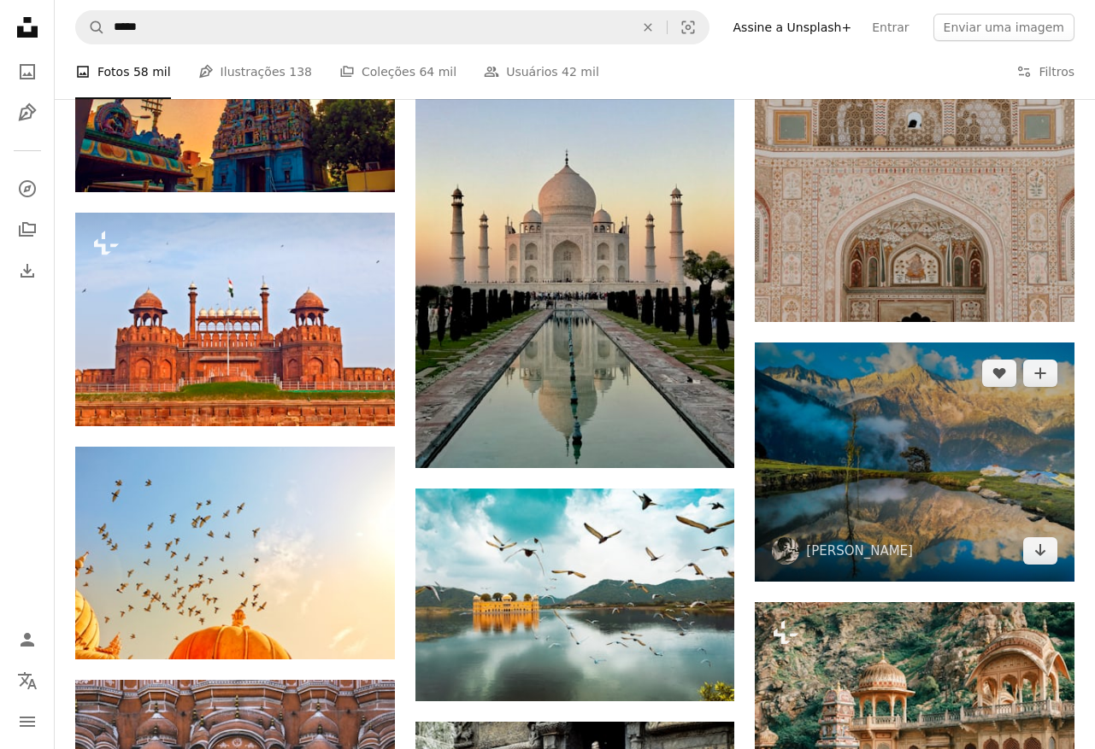
click at [947, 449] on img at bounding box center [915, 462] width 320 height 239
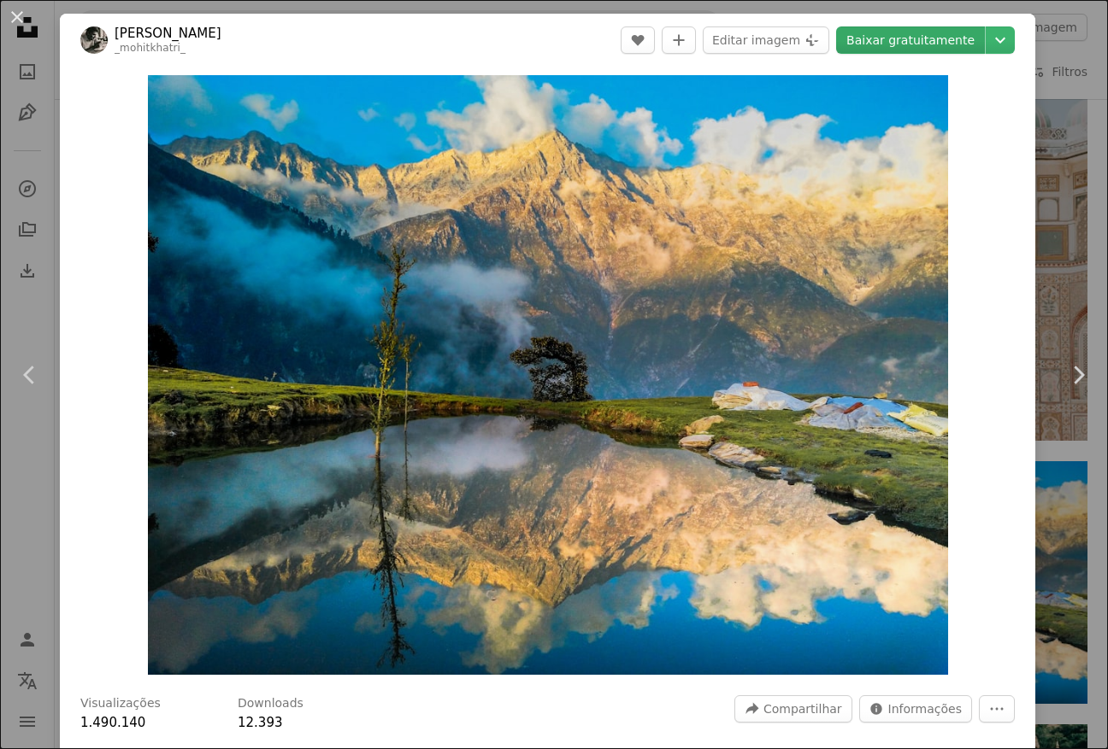
click at [887, 47] on link "Baixar gratuitamente" at bounding box center [910, 39] width 149 height 27
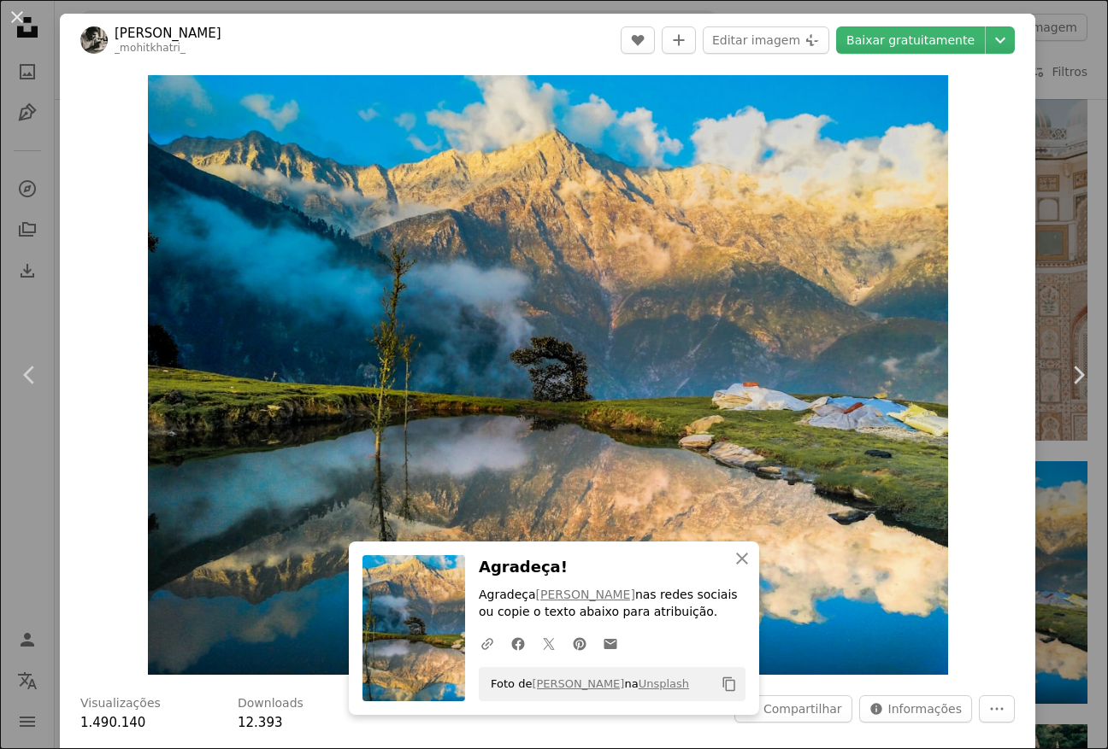
click at [1049, 261] on div "An X shape Chevron left Chevron right An X shape Fechar Agradeça! Agradeça [PER…" at bounding box center [554, 374] width 1108 height 749
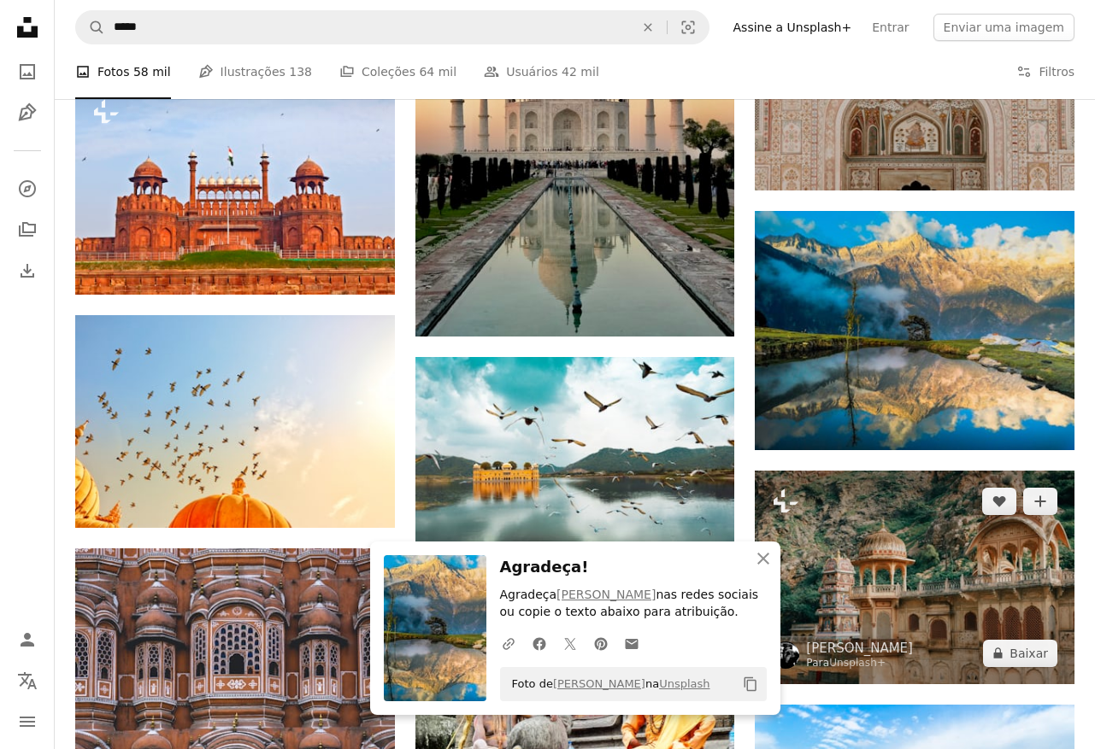
scroll to position [9477, 0]
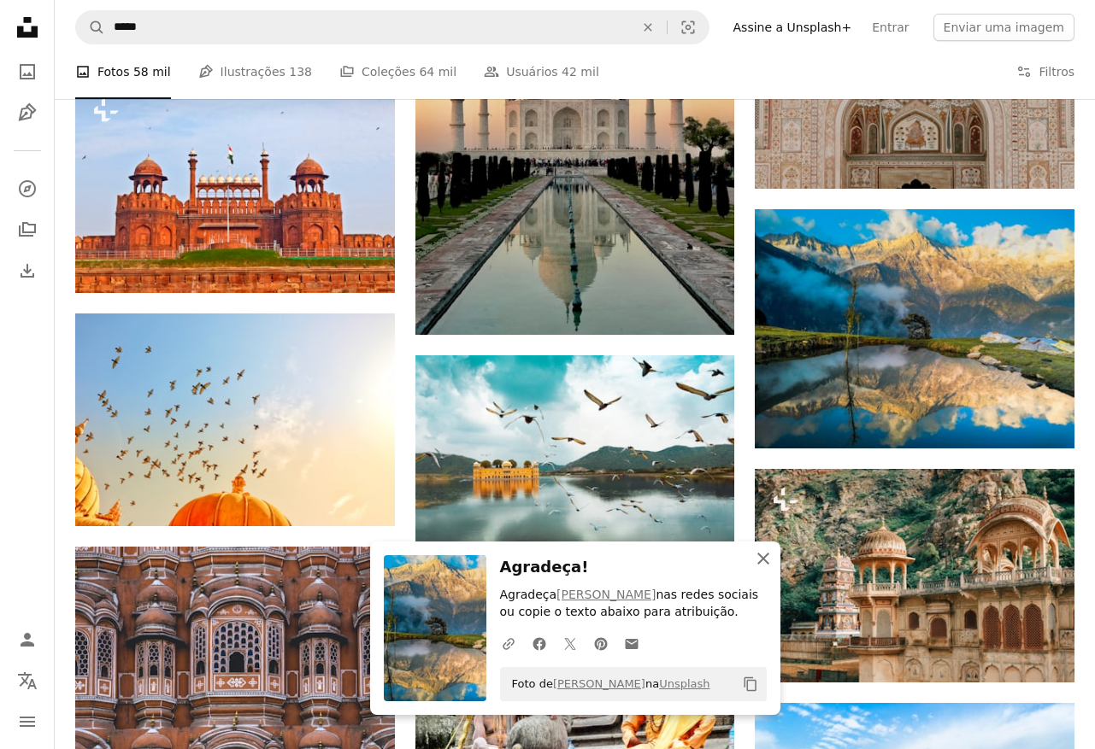
click at [767, 553] on icon "button" at bounding box center [763, 559] width 12 height 12
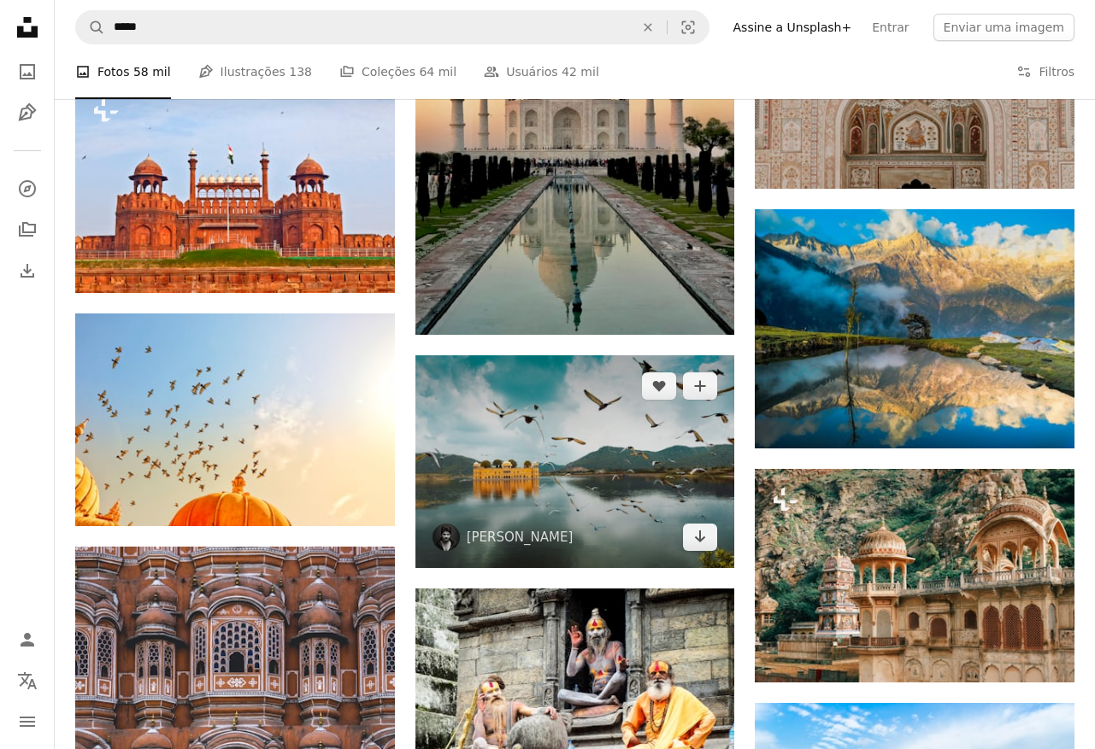
click at [621, 450] on img at bounding box center [575, 462] width 320 height 213
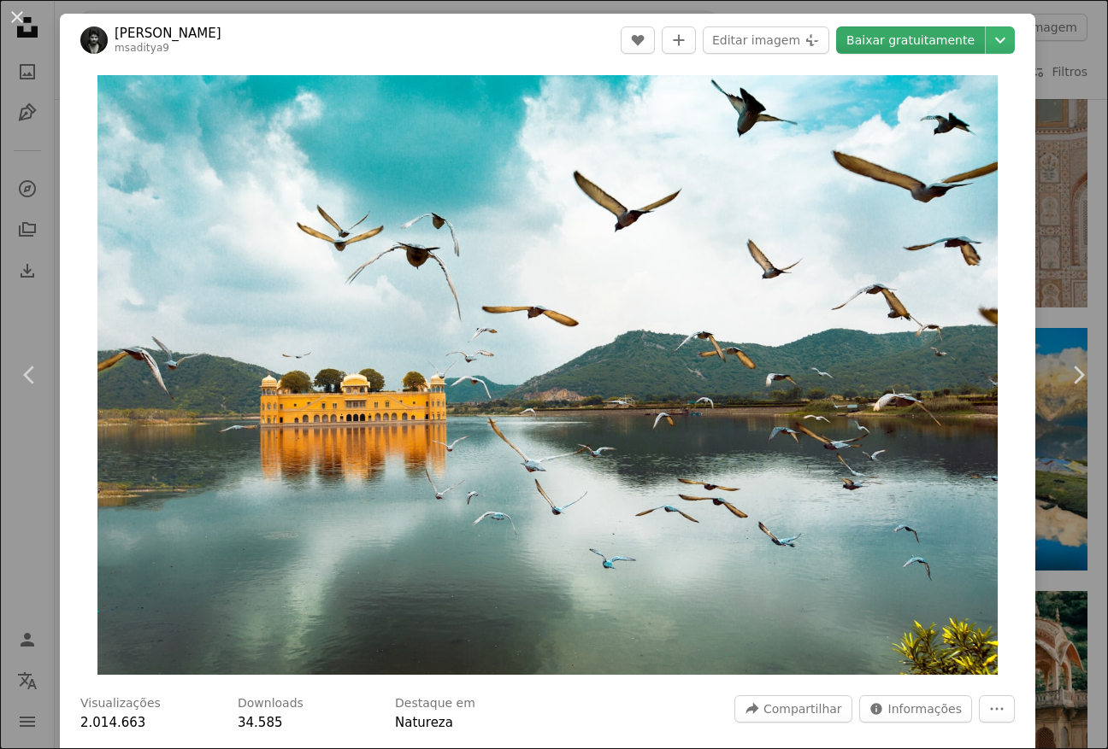
click at [926, 46] on link "Baixar gratuitamente" at bounding box center [910, 39] width 149 height 27
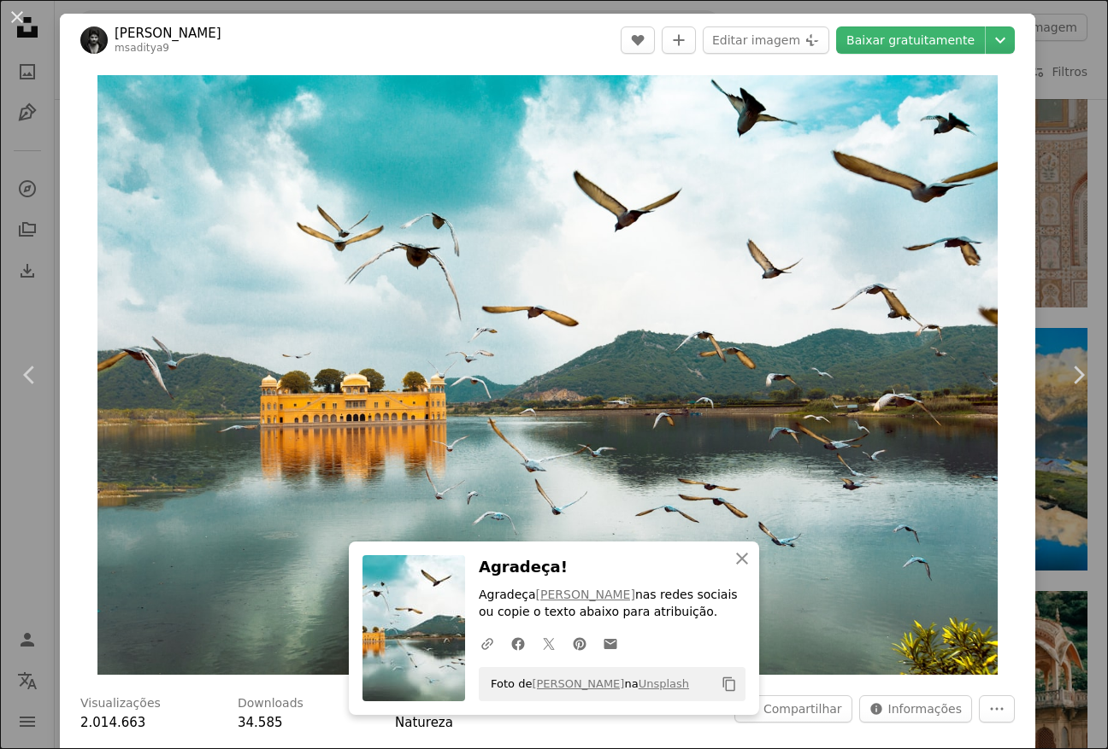
click at [1090, 116] on div "An X shape Chevron left Chevron right An X shape Fechar Agradeça! Agradeça [PER…" at bounding box center [554, 374] width 1108 height 749
